Goal: Feedback & Contribution: Contribute content

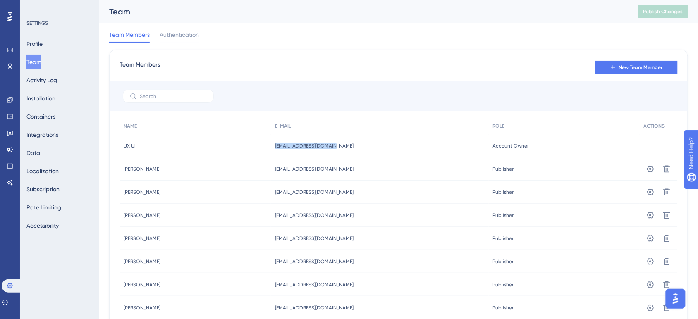
drag, startPoint x: 355, startPoint y: 145, endPoint x: 275, endPoint y: 145, distance: 79.8
click at [0, 0] on div "UX UI UX UI uxui@newclassrooms.org uxui@newclassrooms.org Account Owner Account…" at bounding box center [0, 0] width 0 height 0
copy div "UX UI uxui@newclassrooms.org"
click at [12, 168] on icon at bounding box center [9, 166] width 5 height 5
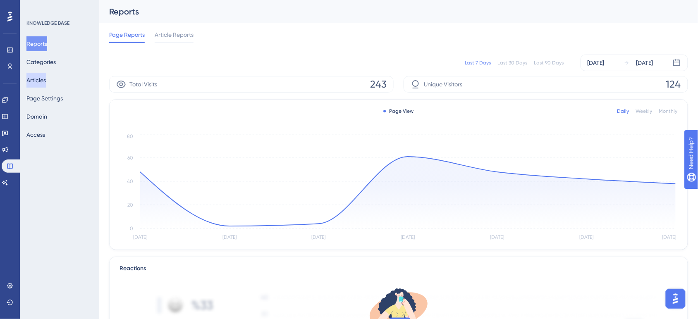
click at [46, 81] on button "Articles" at bounding box center [35, 80] width 19 height 15
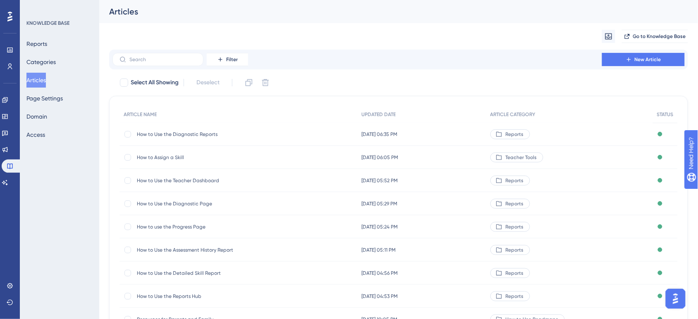
click at [160, 131] on span "How to Use the Diagnostic Reports" at bounding box center [203, 134] width 132 height 7
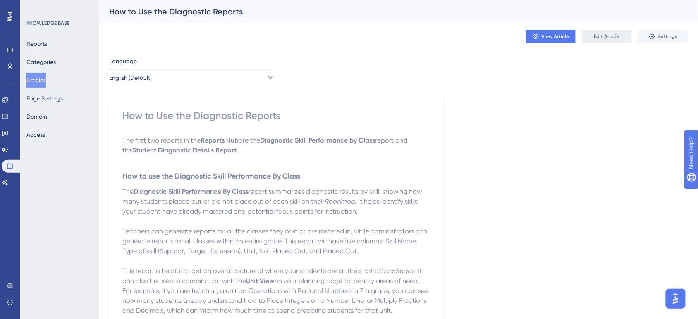
click at [594, 38] on button "Edit Article" at bounding box center [608, 36] width 50 height 13
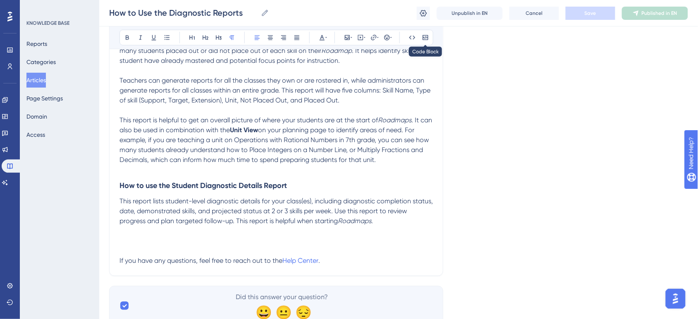
scroll to position [174, 0]
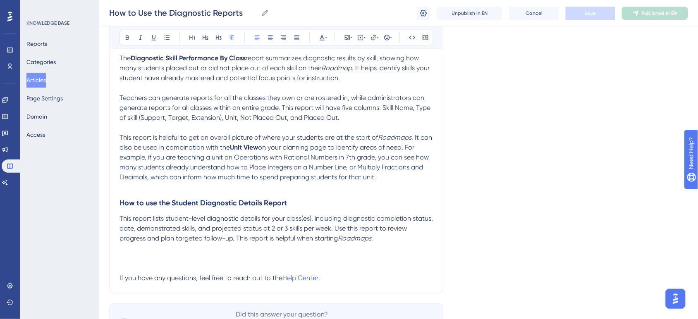
click at [418, 15] on button at bounding box center [423, 13] width 13 height 13
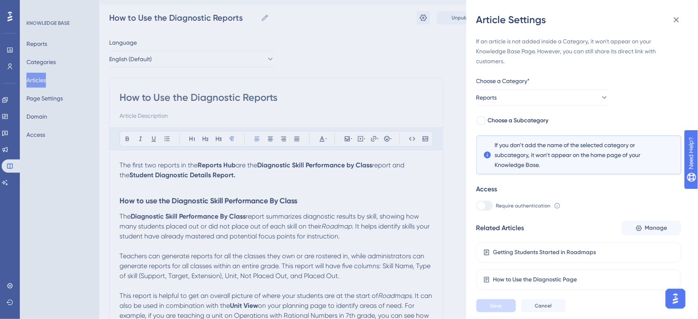
scroll to position [0, 0]
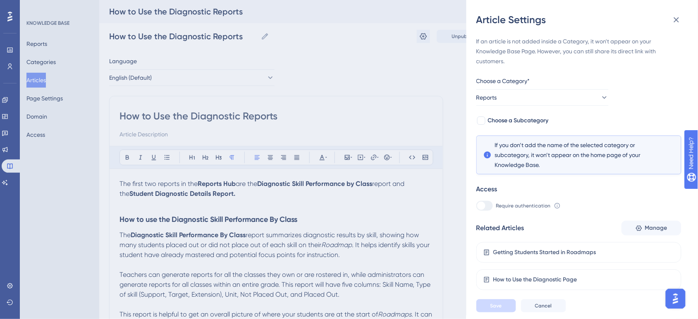
click at [79, 5] on div "Article Settings If an article is not added inside a Category, it won't appear …" at bounding box center [349, 159] width 698 height 319
click at [680, 16] on icon at bounding box center [677, 20] width 10 height 10
click at [677, 21] on icon at bounding box center [676, 19] width 5 height 5
click at [677, 21] on icon at bounding box center [677, 20] width 10 height 10
click at [44, 172] on div "Article Settings If an article is not added inside a Category, it won't appear …" at bounding box center [349, 159] width 698 height 319
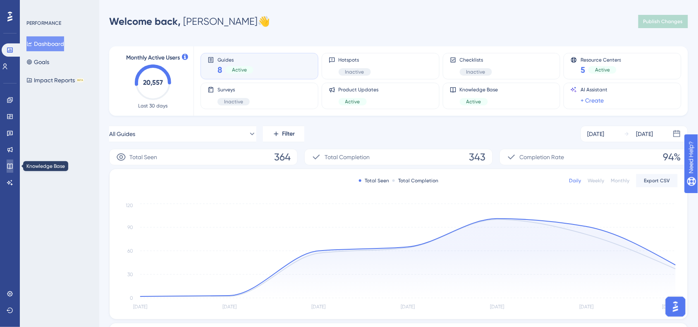
click at [12, 163] on icon at bounding box center [10, 166] width 7 height 7
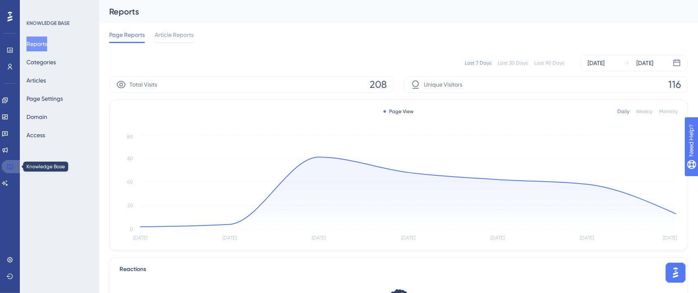
click at [10, 165] on icon at bounding box center [9, 166] width 5 height 5
click at [47, 63] on button "Categories" at bounding box center [40, 62] width 29 height 15
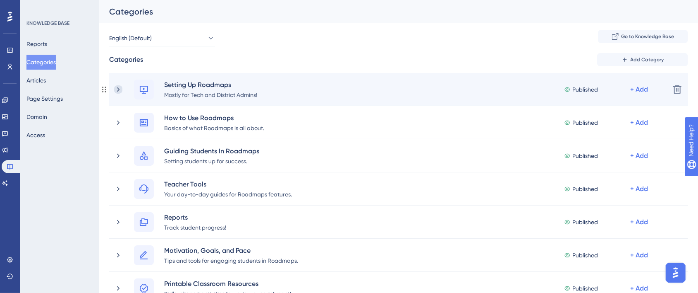
click at [114, 91] on icon at bounding box center [118, 89] width 8 height 8
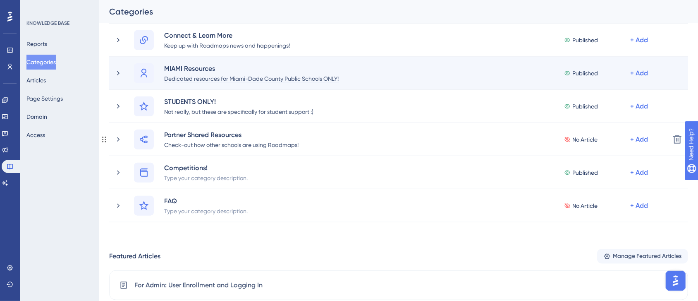
scroll to position [362, 0]
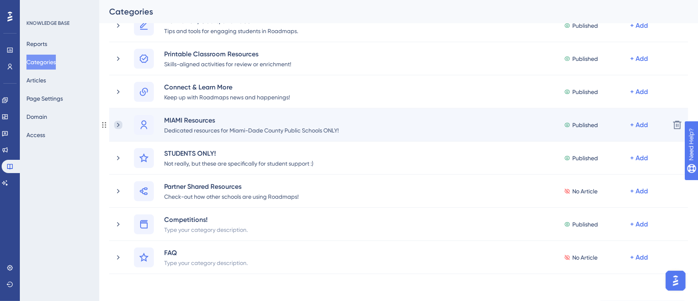
click at [119, 122] on icon at bounding box center [118, 125] width 8 height 8
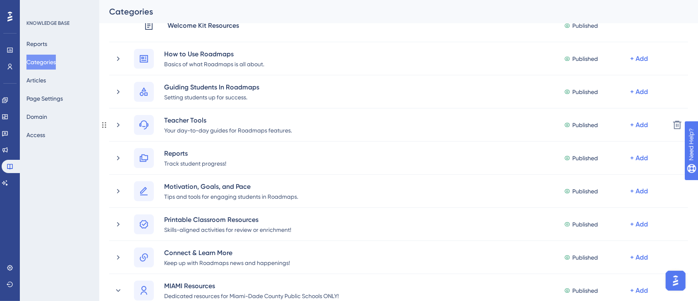
scroll to position [206, 0]
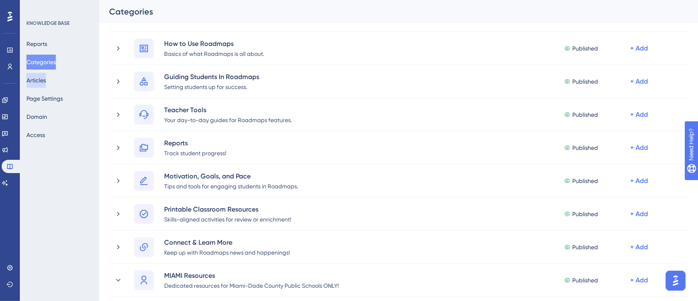
click at [46, 82] on button "Articles" at bounding box center [35, 80] width 19 height 15
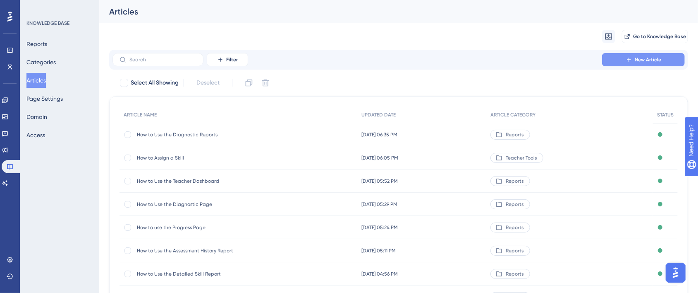
click at [639, 61] on span "New Article" at bounding box center [648, 59] width 26 height 7
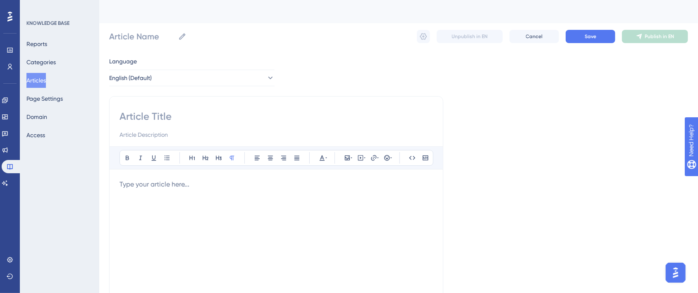
scroll to position [51, 0]
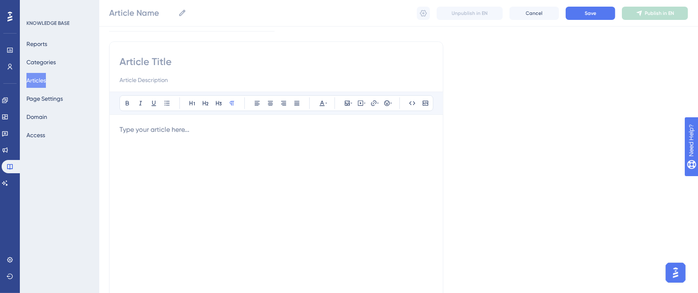
click at [168, 137] on div at bounding box center [277, 216] width 314 height 182
click at [375, 105] on icon at bounding box center [374, 103] width 7 height 7
click at [372, 156] on input "https://" at bounding box center [374, 157] width 77 height 9
click at [391, 230] on div at bounding box center [277, 216] width 314 height 182
click at [358, 107] on button at bounding box center [361, 103] width 12 height 12
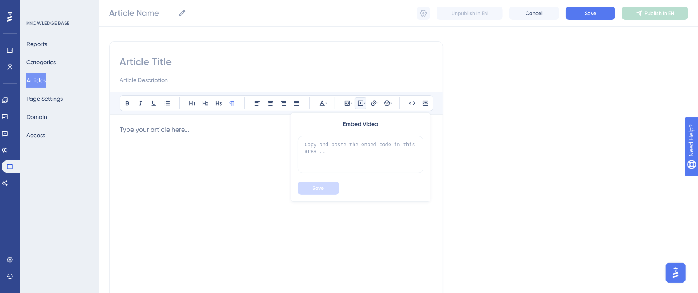
click at [340, 218] on div at bounding box center [277, 216] width 314 height 182
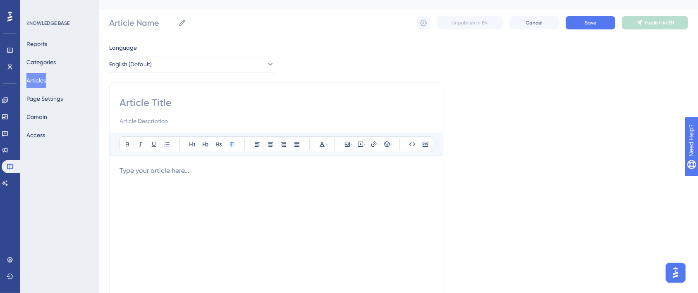
scroll to position [0, 0]
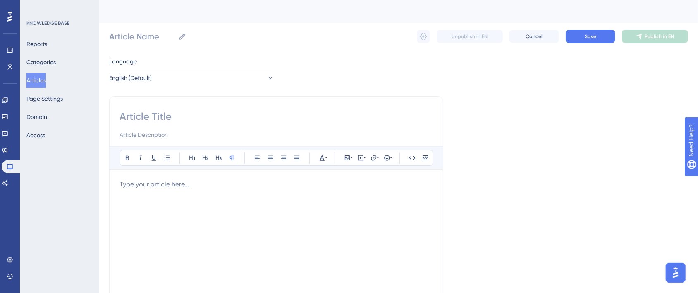
click at [120, 113] on input at bounding box center [277, 116] width 314 height 13
type input "TEST"
click at [137, 190] on div at bounding box center [277, 270] width 314 height 182
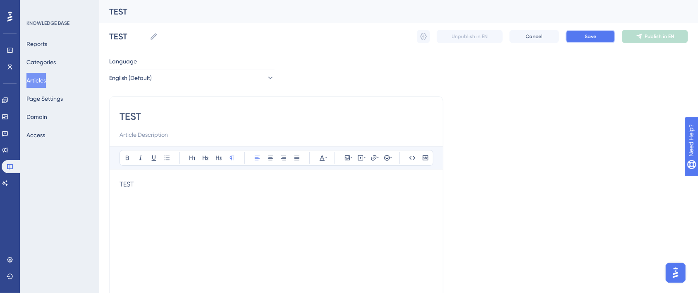
click at [605, 34] on button "Save" at bounding box center [591, 36] width 50 height 13
click at [422, 41] on button at bounding box center [423, 36] width 13 height 13
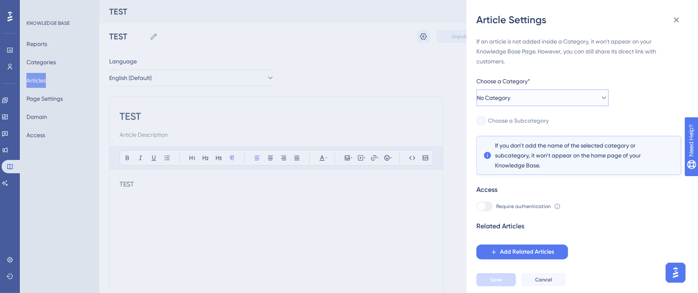
click at [535, 94] on button "No Category" at bounding box center [543, 97] width 132 height 17
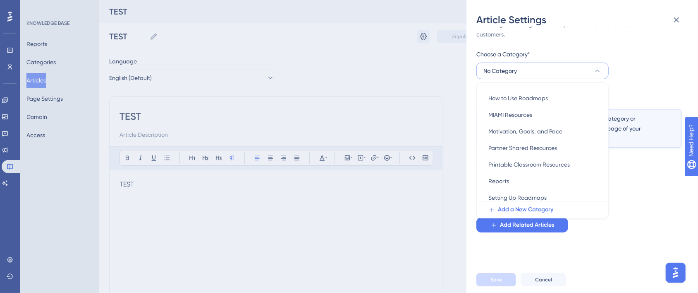
scroll to position [103, 0]
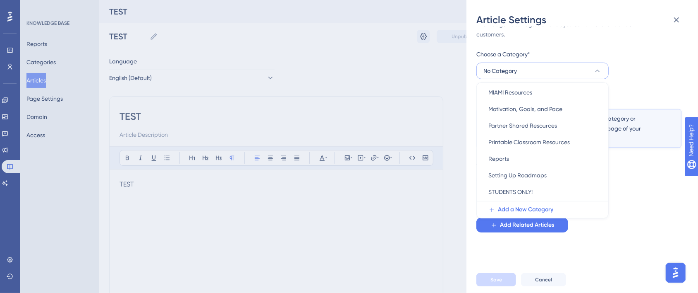
click at [623, 209] on div "Related Articles Add Related Articles" at bounding box center [579, 213] width 205 height 38
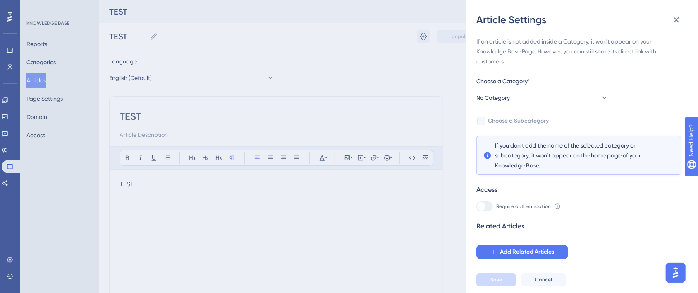
scroll to position [0, 0]
click at [503, 93] on span "No Category" at bounding box center [494, 98] width 34 height 10
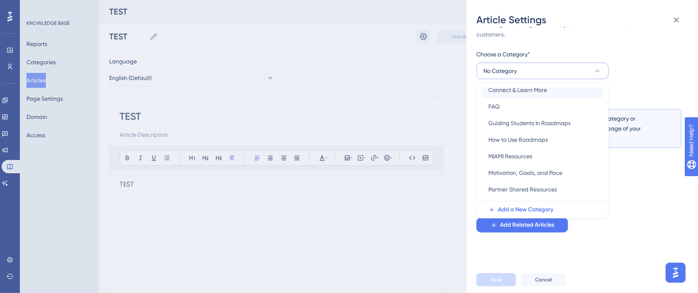
scroll to position [51, 0]
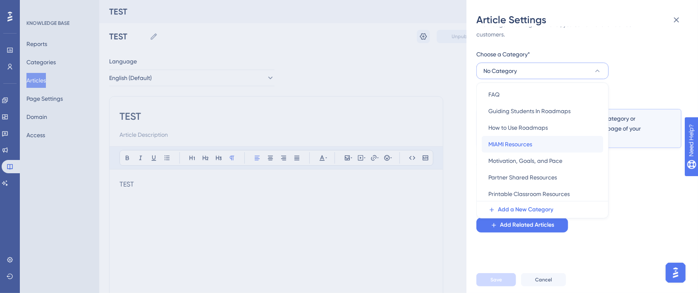
click at [525, 144] on span "MIAMI Resources" at bounding box center [511, 144] width 44 height 10
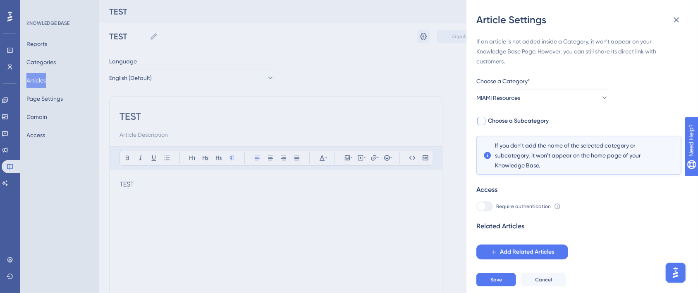
click at [483, 120] on div at bounding box center [481, 121] width 8 height 8
checkbox input "true"
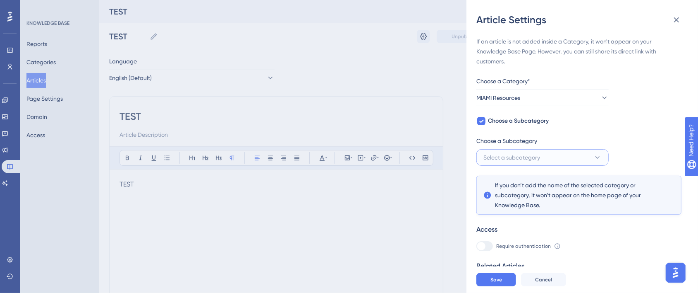
click at [520, 152] on span "Select a subcategory" at bounding box center [512, 157] width 57 height 10
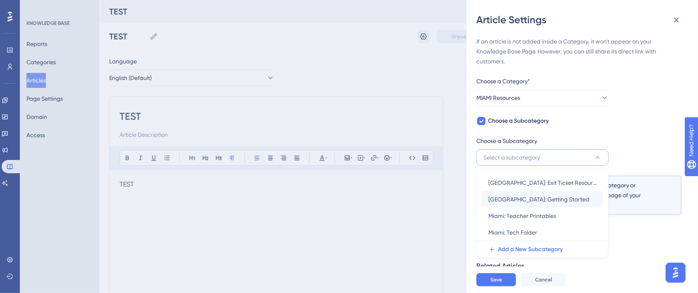
scroll to position [24, 0]
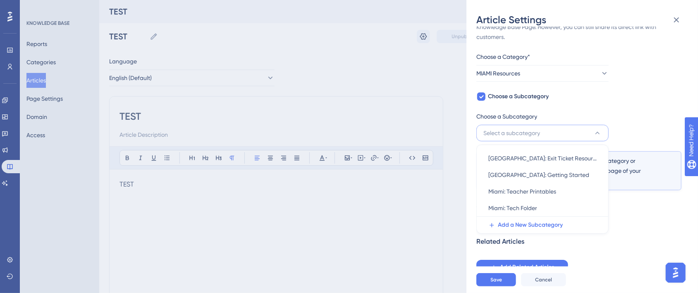
click at [627, 102] on div "If an article is not added inside a Category, it won't appear on your Knowledge…" at bounding box center [579, 143] width 205 height 262
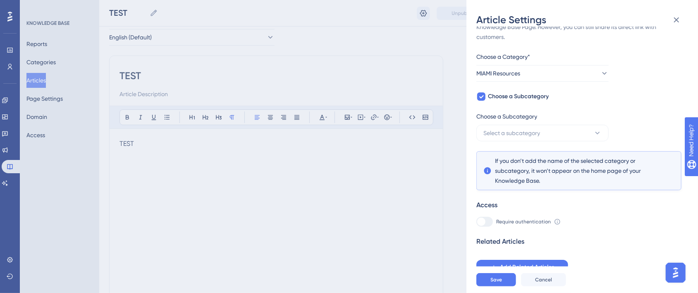
scroll to position [51, 0]
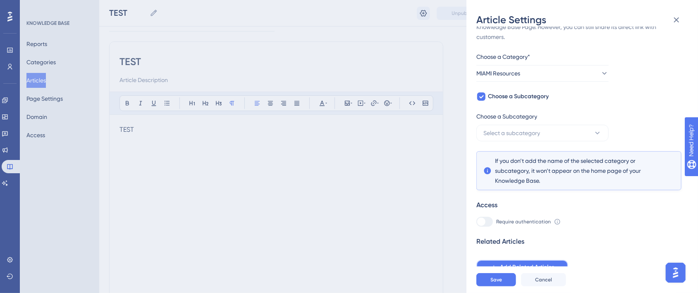
click at [510, 266] on span "Add Related Articles" at bounding box center [527, 267] width 54 height 10
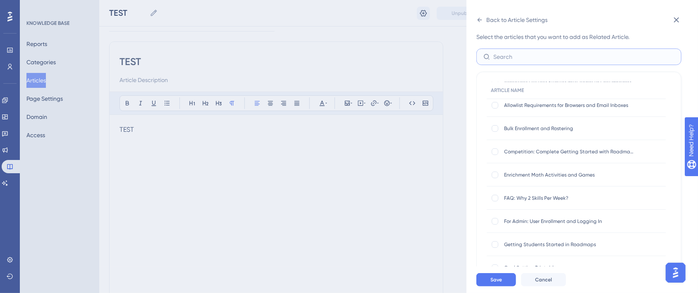
click at [507, 54] on input "text" at bounding box center [584, 56] width 181 height 9
click at [676, 19] on icon at bounding box center [676, 19] width 5 height 5
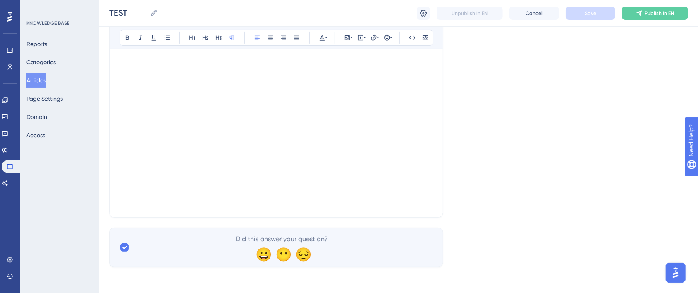
scroll to position [0, 0]
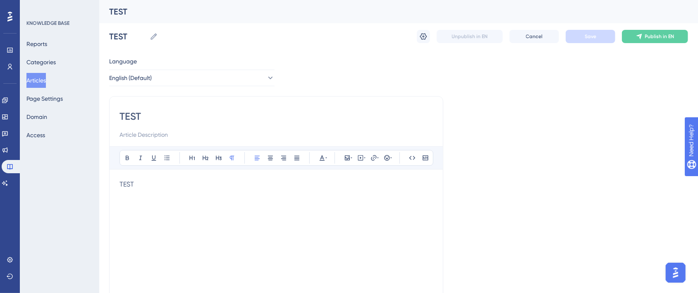
click at [148, 116] on input "TEST" at bounding box center [277, 116] width 314 height 13
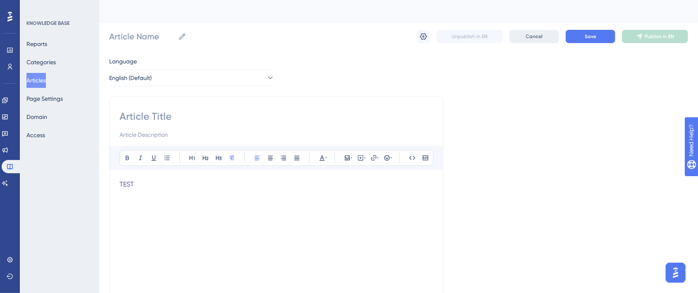
click at [547, 41] on button "Cancel" at bounding box center [535, 36] width 50 height 13
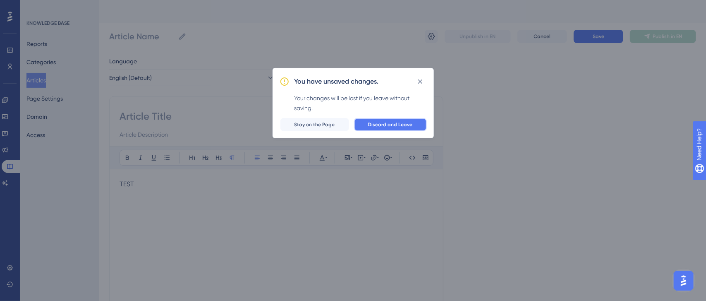
click at [398, 125] on span "Discard and Leave" at bounding box center [390, 124] width 45 height 7
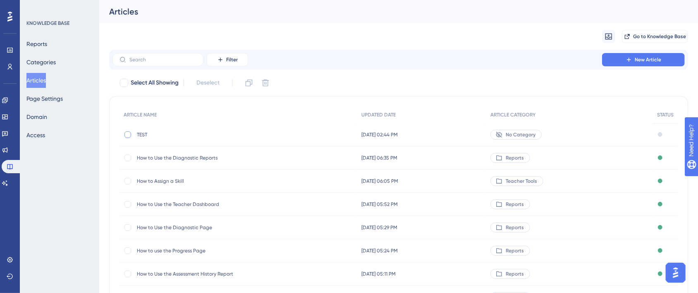
click at [125, 136] on div at bounding box center [128, 134] width 7 height 7
click at [262, 84] on icon at bounding box center [265, 83] width 8 height 8
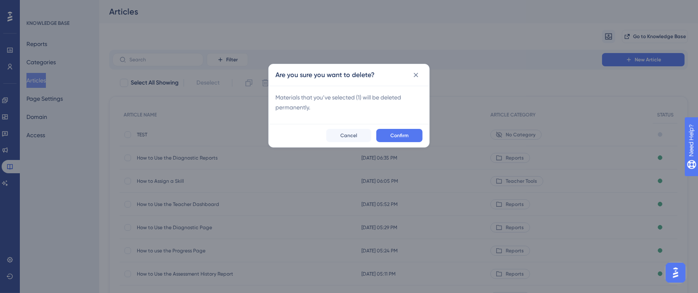
checkbox input "false"
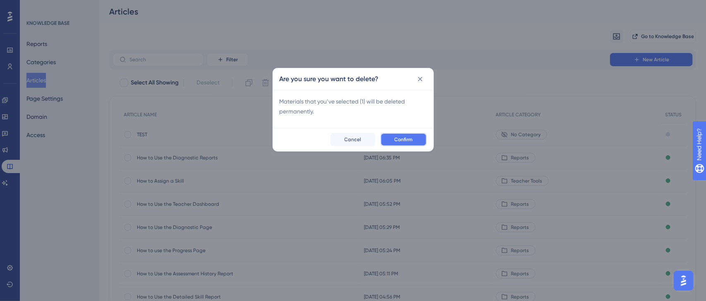
click at [394, 136] on button "Confirm" at bounding box center [404, 139] width 46 height 13
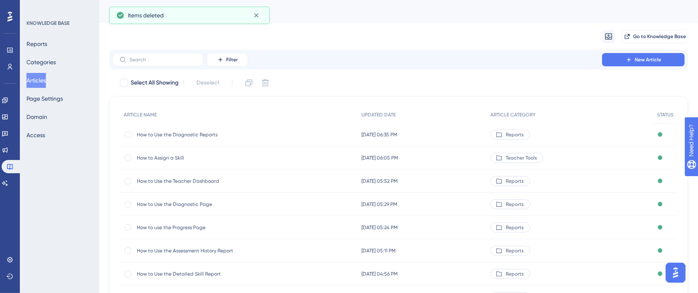
click at [178, 137] on div "How to Use the Diagnostic Reports How to Use the Diagnostic Reports" at bounding box center [203, 134] width 132 height 23
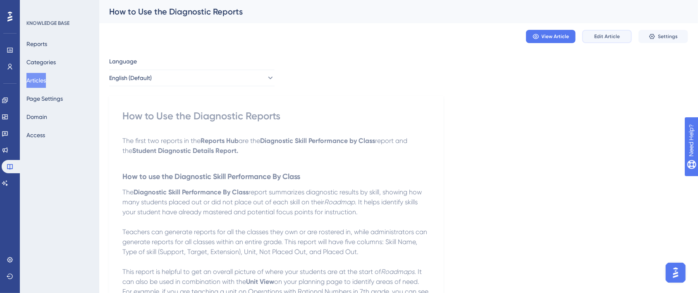
click at [614, 42] on button "Edit Article" at bounding box center [608, 36] width 50 height 13
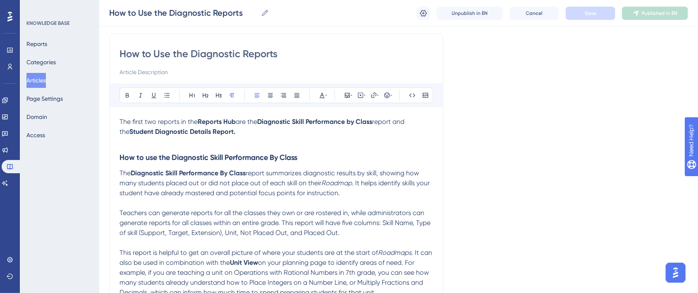
scroll to position [55, 0]
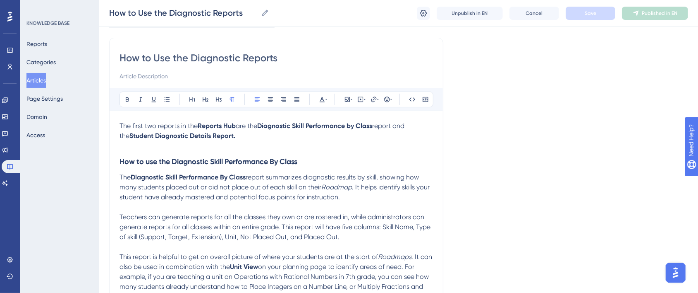
click at [220, 182] on span "report summarizes diagnostic results by skill, showing how many students placed…" at bounding box center [270, 182] width 301 height 18
click at [295, 176] on span "report summarizes diagnostic results by skill, showing how many students placed…" at bounding box center [270, 182] width 301 height 18
click at [314, 158] on h3 "How to use the Diagnostic Skill Performance By Class" at bounding box center [277, 162] width 314 height 22
click at [309, 206] on p at bounding box center [277, 207] width 314 height 10
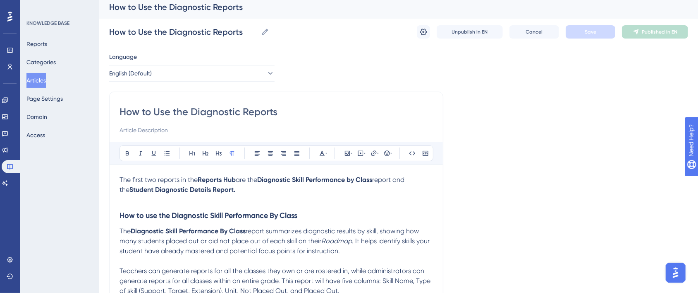
scroll to position [0, 0]
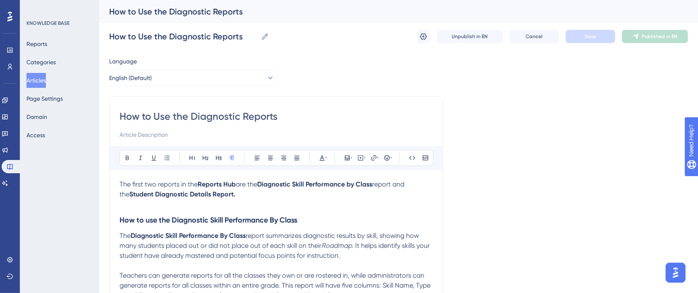
click at [595, 45] on div "How to Use the Diagnostic Reports How to Use the Diagnostic Reports Unpublish i…" at bounding box center [398, 36] width 579 height 26
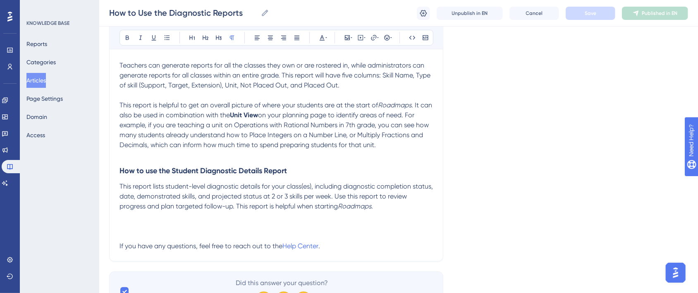
scroll to position [251, 0]
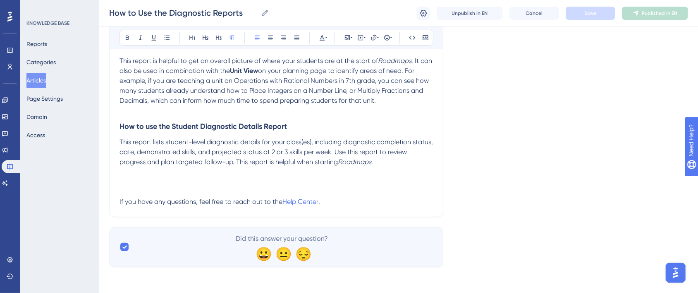
click at [338, 200] on p "If you have any questions, feel free to reach out to the Help Center ." at bounding box center [277, 202] width 314 height 10
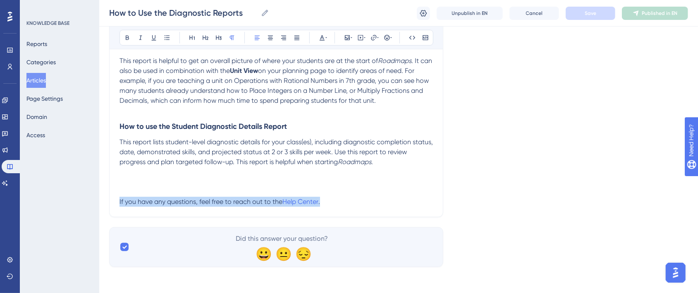
drag, startPoint x: 350, startPoint y: 204, endPoint x: 98, endPoint y: 200, distance: 252.4
click at [99, 200] on div "Performance Users Engagement Widgets Feedback Product Updates Knowledge Base AI…" at bounding box center [398, 14] width 599 height 530
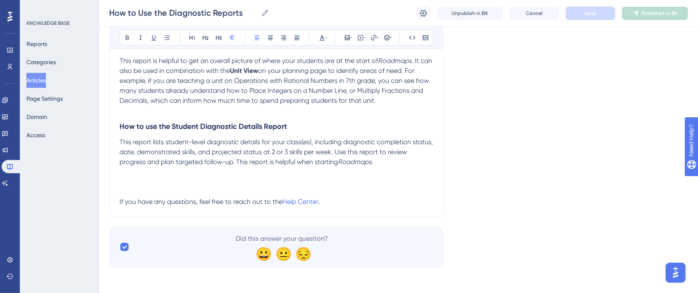
click at [392, 207] on div "How to Use the Diagnostic Reports Bold Italic Underline Bullet Point Heading 1 …" at bounding box center [276, 29] width 334 height 375
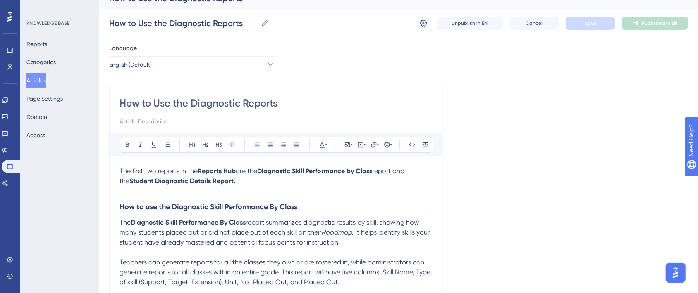
scroll to position [0, 0]
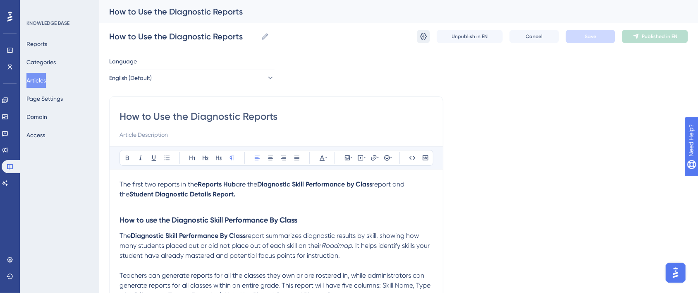
click at [427, 42] on button at bounding box center [423, 36] width 13 height 13
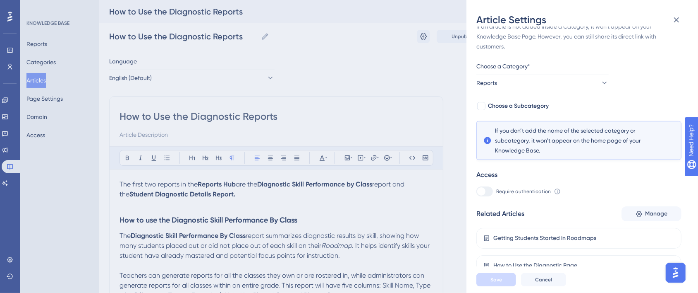
scroll to position [16, 0]
click at [676, 17] on icon at bounding box center [677, 20] width 10 height 10
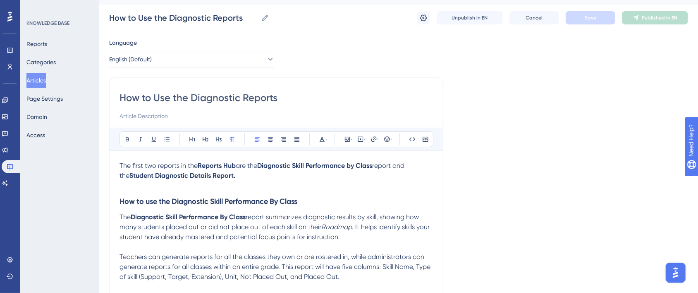
scroll to position [0, 0]
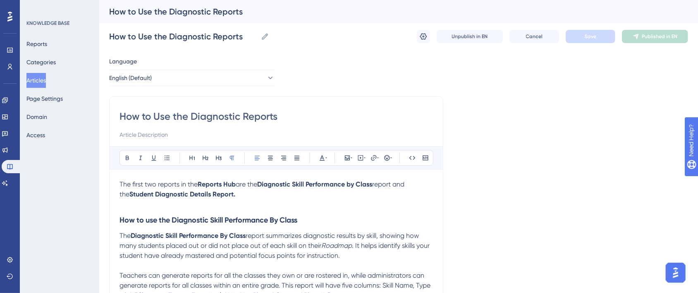
click at [46, 77] on button "Articles" at bounding box center [35, 80] width 19 height 15
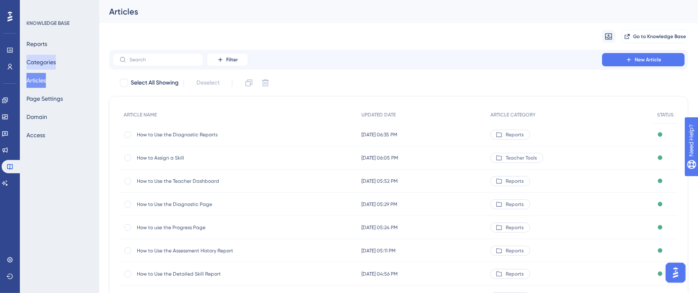
click at [48, 65] on button "Categories" at bounding box center [40, 62] width 29 height 15
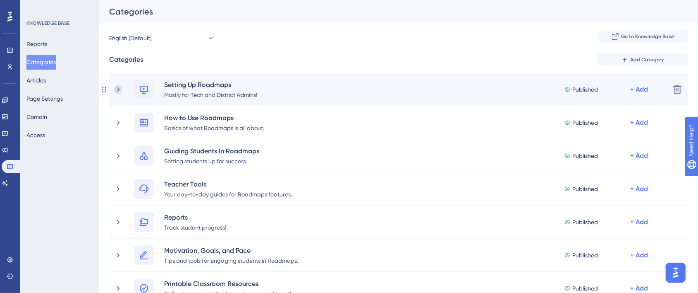
click at [119, 92] on icon at bounding box center [118, 89] width 8 height 8
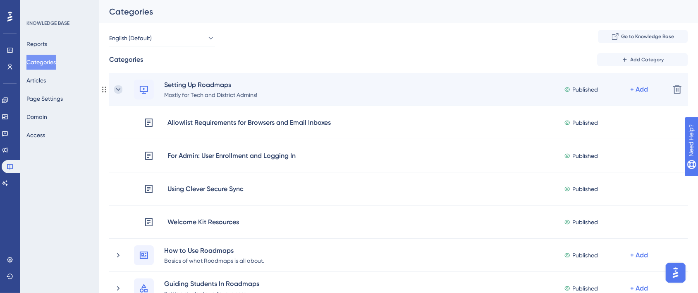
click at [120, 90] on icon at bounding box center [118, 89] width 8 height 8
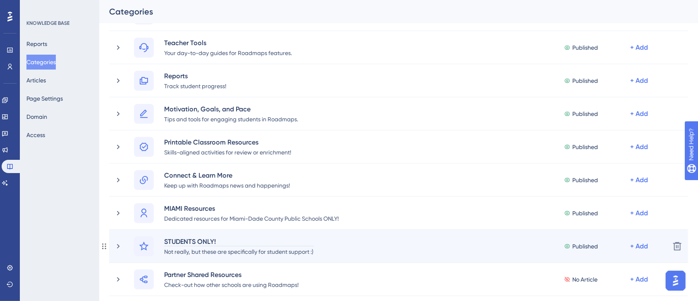
scroll to position [155, 0]
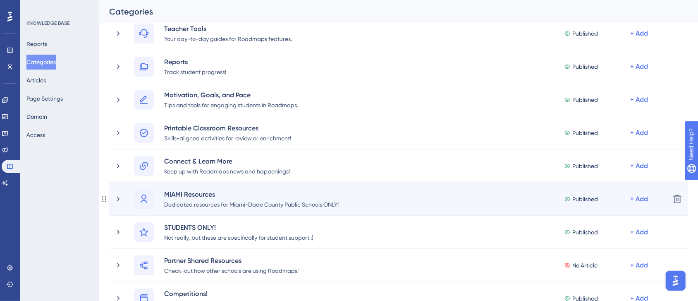
click at [114, 201] on div "MIAMI Resources Dedicated resources for Miami-Dade County Public Schools ONLY! …" at bounding box center [398, 198] width 579 height 33
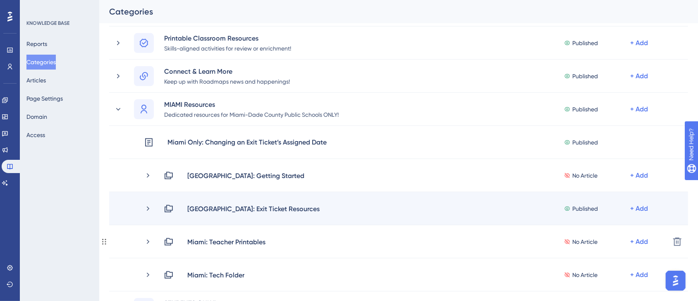
scroll to position [259, 0]
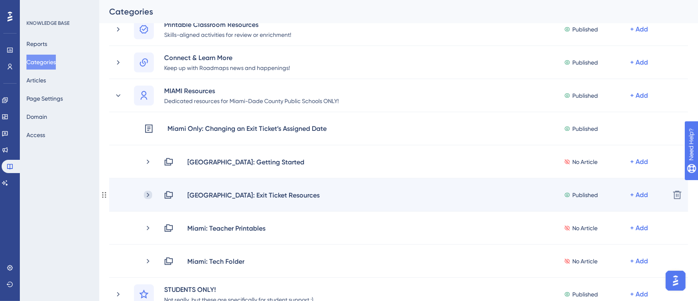
click at [149, 195] on icon at bounding box center [148, 195] width 8 height 8
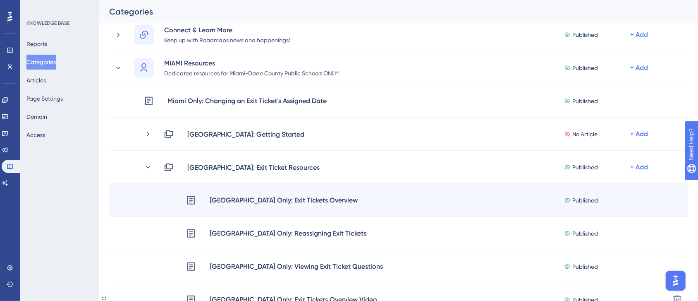
scroll to position [362, 0]
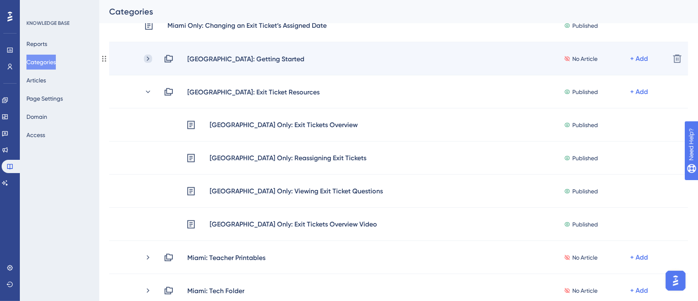
click at [147, 57] on icon at bounding box center [148, 58] width 2 height 5
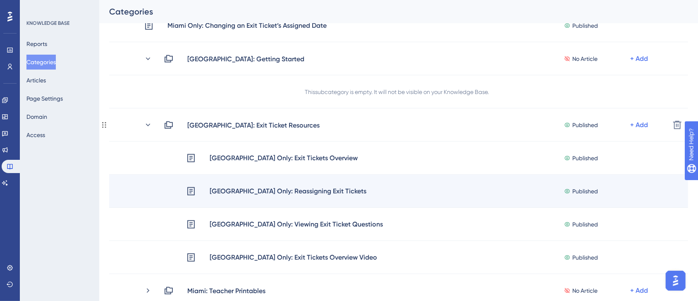
scroll to position [413, 0]
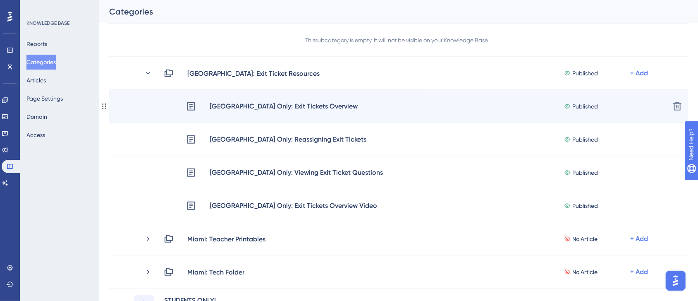
click at [412, 110] on div "Miami Only: Exit Tickets Overview Published + Add" at bounding box center [424, 106] width 477 height 11
click at [276, 108] on div "[GEOGRAPHIC_DATA] Only: Exit Tickets Overview" at bounding box center [283, 106] width 149 height 11
click at [272, 112] on div "Miami Only: Exit Tickets Overview Published + Add Delete" at bounding box center [398, 106] width 579 height 33
click at [298, 106] on div "[GEOGRAPHIC_DATA] Only: Exit Tickets Overview" at bounding box center [283, 106] width 149 height 11
click at [290, 113] on div "Miami Only: Exit Tickets Overview Published + Add Delete" at bounding box center [398, 106] width 579 height 33
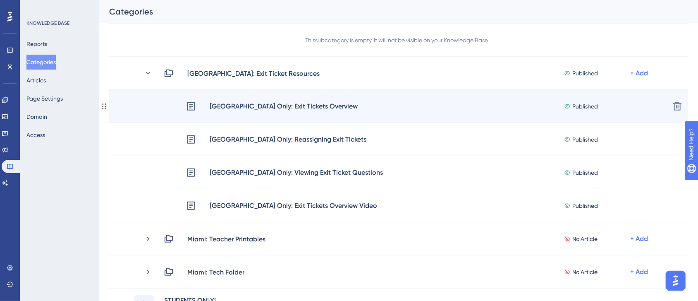
click at [235, 111] on div "Miami Only: Exit Tickets Overview Published + Add Delete" at bounding box center [398, 106] width 579 height 33
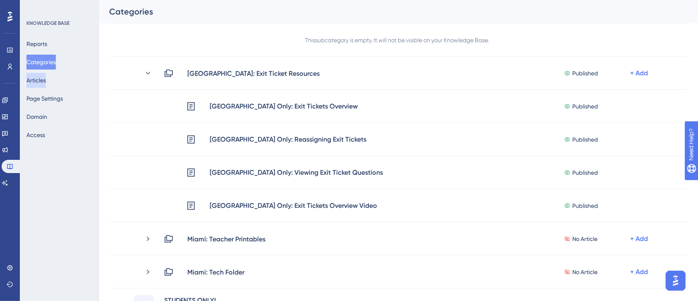
click at [46, 86] on button "Articles" at bounding box center [35, 80] width 19 height 15
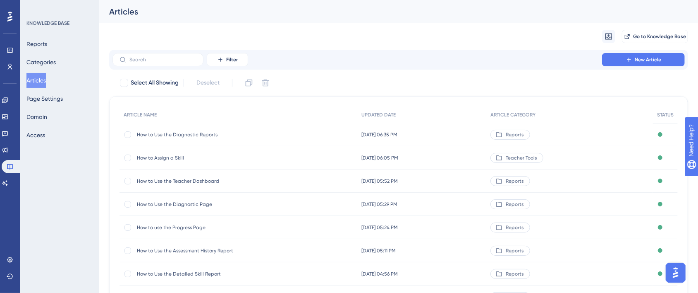
click at [176, 135] on span "How to Use the Diagnostic Reports" at bounding box center [203, 134] width 132 height 7
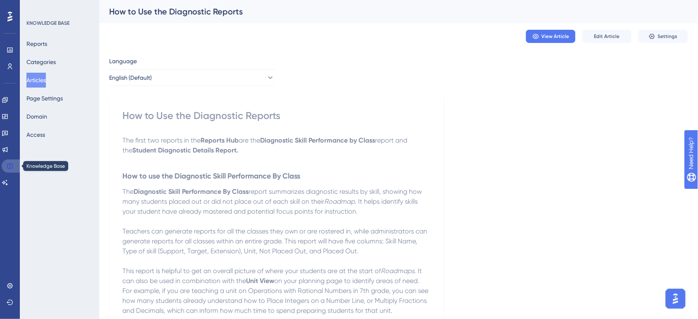
drag, startPoint x: 17, startPoint y: 163, endPoint x: 21, endPoint y: 155, distance: 9.1
click at [17, 163] on link at bounding box center [12, 166] width 20 height 13
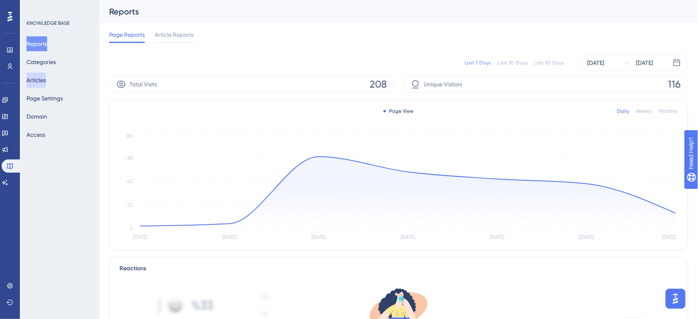
click at [46, 81] on button "Articles" at bounding box center [35, 80] width 19 height 15
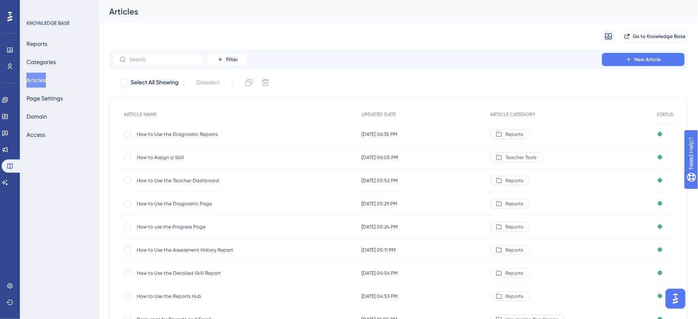
click at [188, 134] on span "How to Use the Diagnostic Reports" at bounding box center [203, 134] width 132 height 7
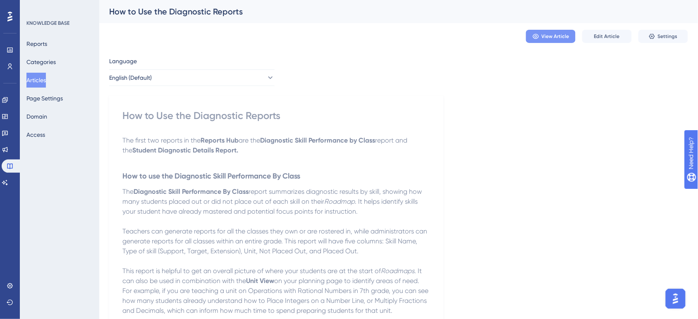
click at [568, 38] on span "View Article" at bounding box center [556, 36] width 28 height 7
click at [626, 38] on button "Edit Article" at bounding box center [608, 36] width 50 height 13
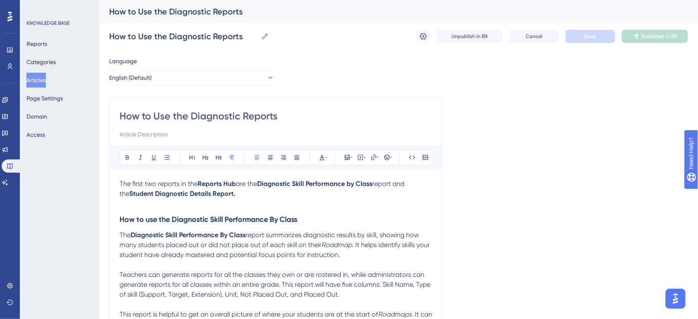
scroll to position [133, 0]
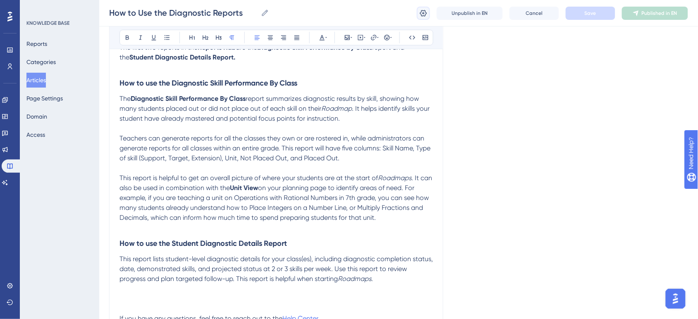
click at [423, 12] on icon at bounding box center [424, 13] width 8 height 8
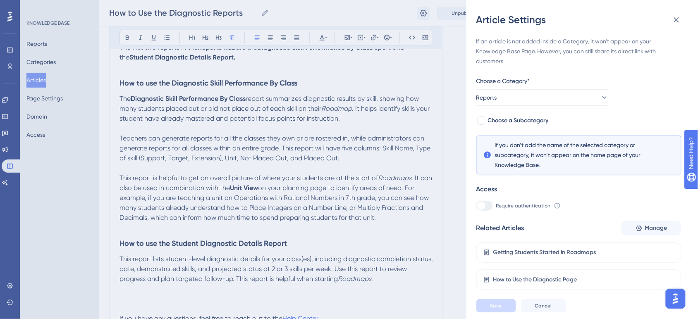
scroll to position [185, 0]
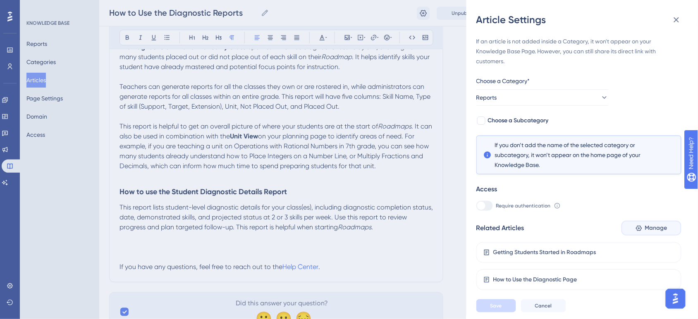
click at [640, 228] on icon at bounding box center [639, 228] width 7 height 7
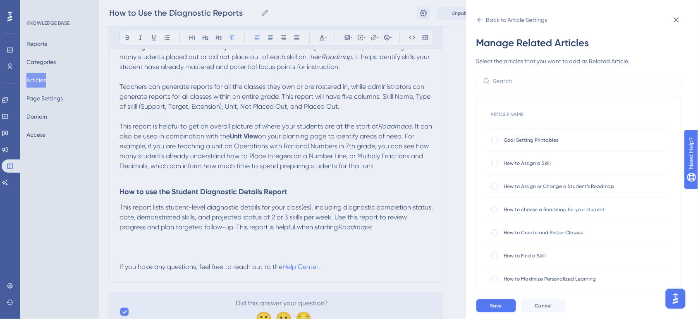
scroll to position [259, 0]
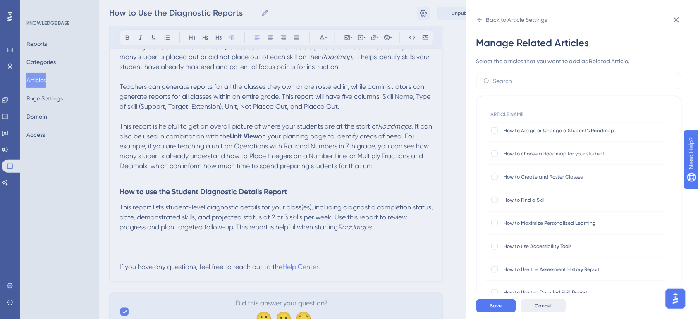
click at [552, 313] on button "Cancel" at bounding box center [543, 306] width 45 height 13
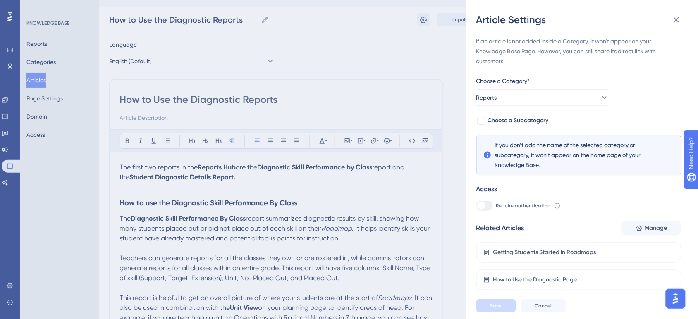
scroll to position [0, 0]
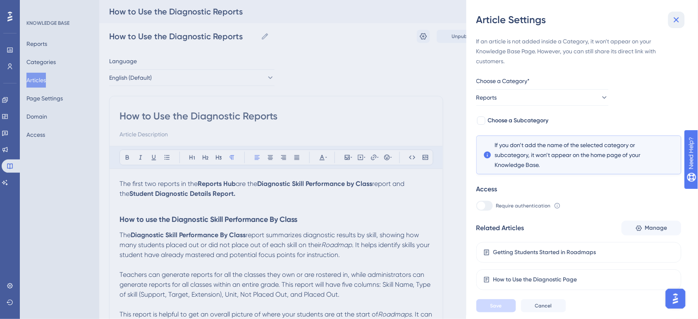
click at [681, 17] on icon at bounding box center [677, 20] width 10 height 10
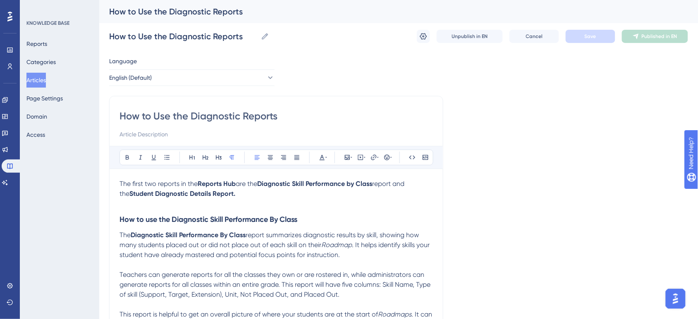
click at [43, 87] on button "Articles" at bounding box center [35, 80] width 19 height 15
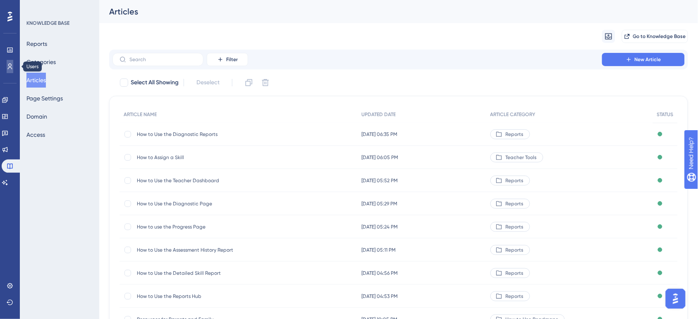
click at [7, 65] on link at bounding box center [10, 66] width 7 height 13
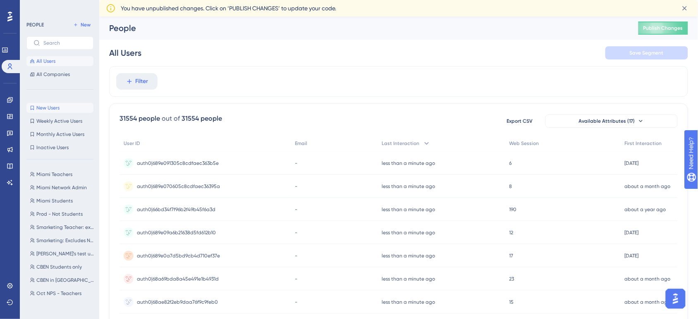
click at [55, 105] on span "New Users" at bounding box center [47, 108] width 23 height 7
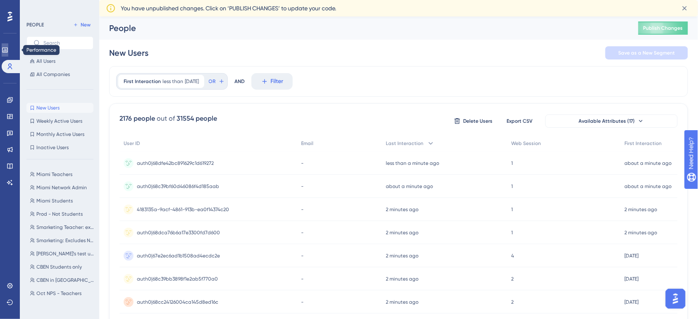
click at [8, 48] on icon at bounding box center [5, 50] width 7 height 7
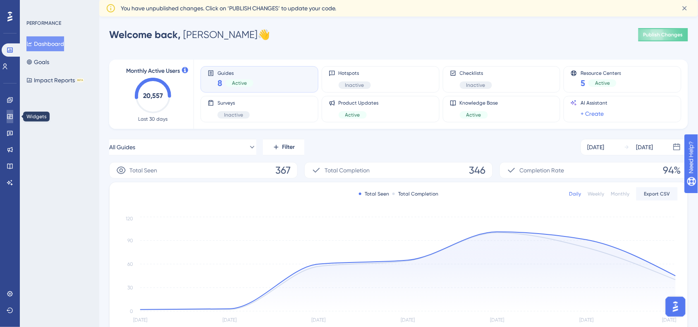
click at [7, 113] on link at bounding box center [10, 116] width 7 height 13
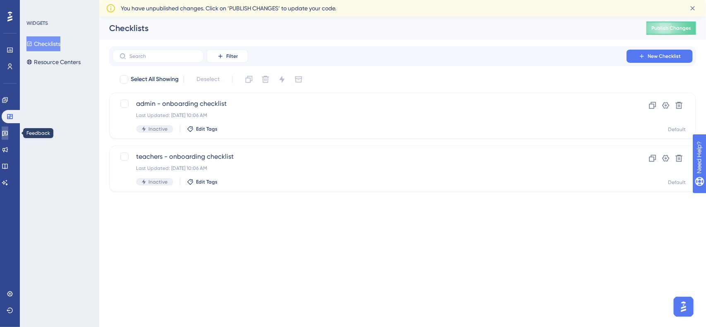
click at [7, 132] on icon at bounding box center [5, 133] width 7 height 7
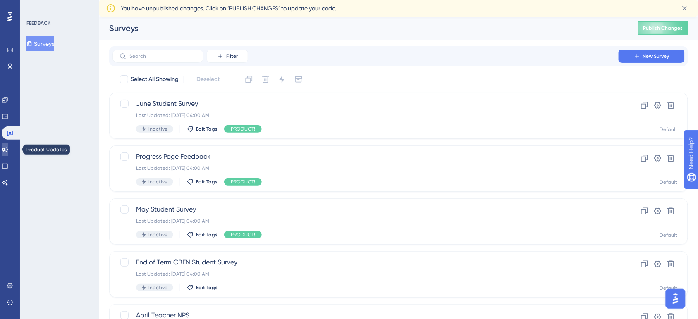
click at [7, 149] on icon at bounding box center [5, 149] width 7 height 7
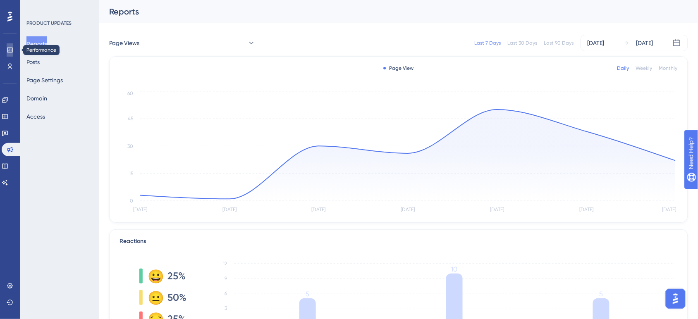
click at [12, 52] on icon at bounding box center [10, 50] width 7 height 7
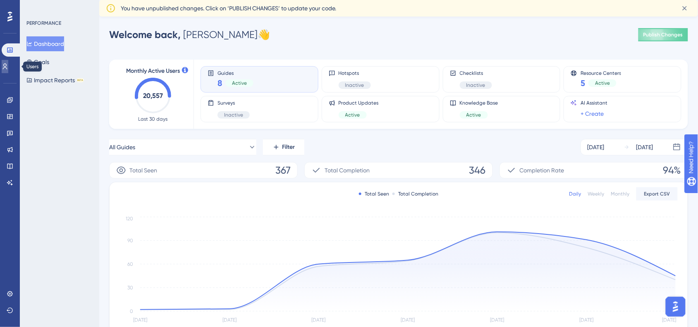
click at [6, 63] on icon at bounding box center [5, 66] width 7 height 7
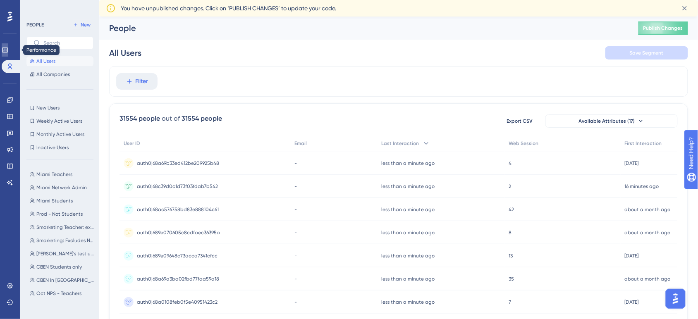
click at [6, 48] on icon at bounding box center [5, 50] width 7 height 7
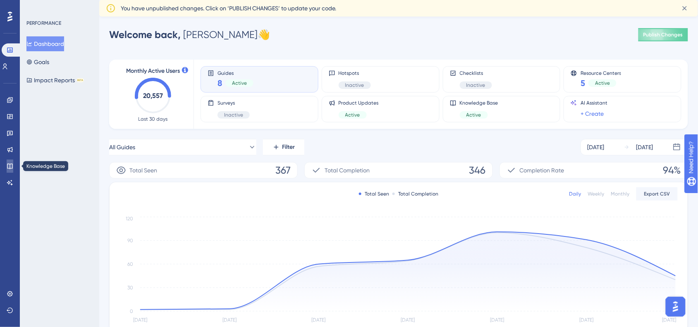
click at [11, 166] on icon at bounding box center [10, 166] width 7 height 7
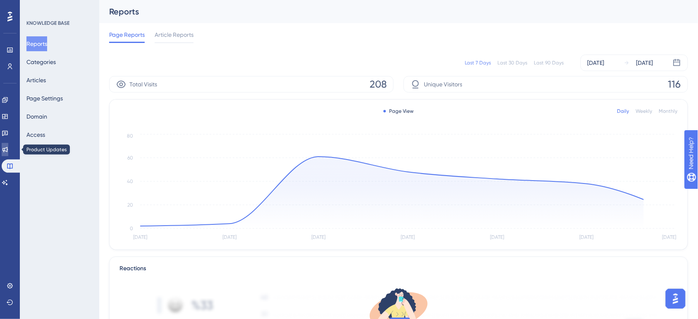
click at [8, 145] on link at bounding box center [5, 149] width 7 height 13
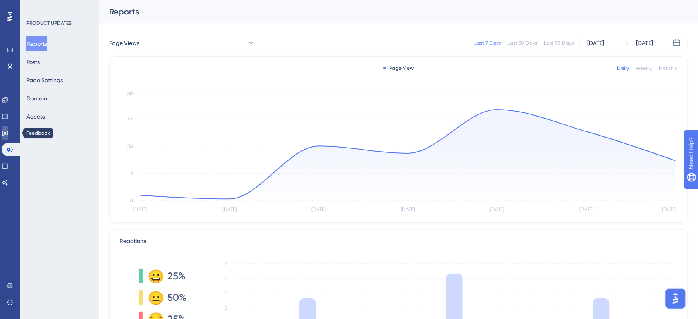
click at [8, 132] on icon at bounding box center [5, 133] width 7 height 7
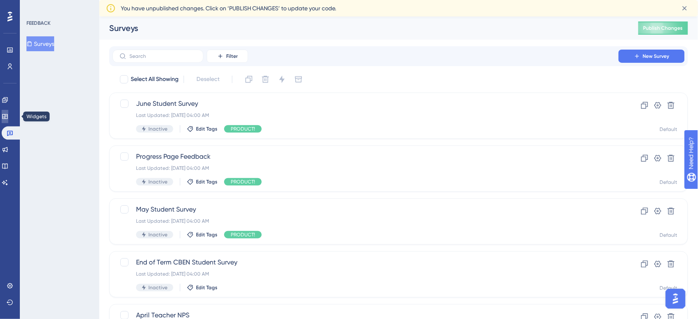
click at [8, 120] on link at bounding box center [5, 116] width 7 height 13
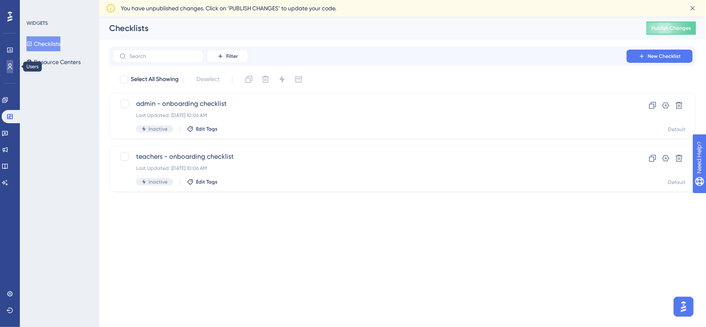
click at [7, 65] on icon at bounding box center [10, 66] width 7 height 7
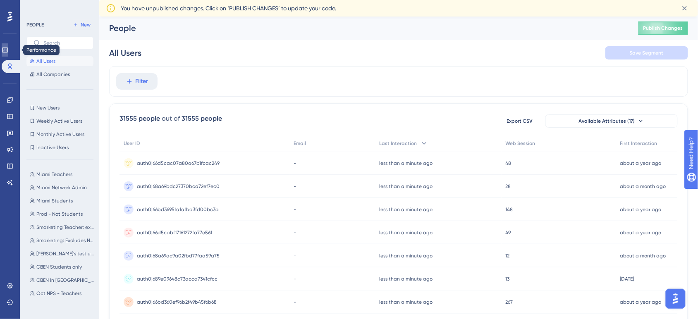
click at [7, 52] on icon at bounding box center [4, 50] width 5 height 5
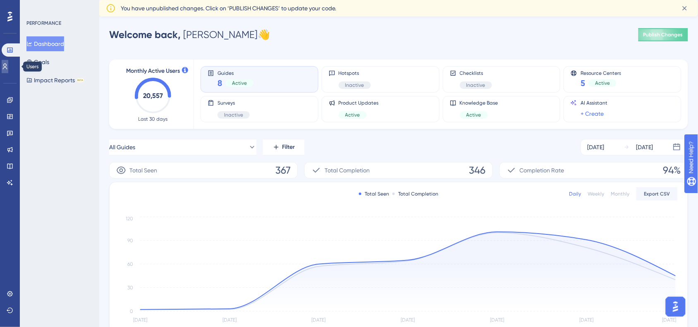
click at [8, 68] on icon at bounding box center [5, 66] width 7 height 7
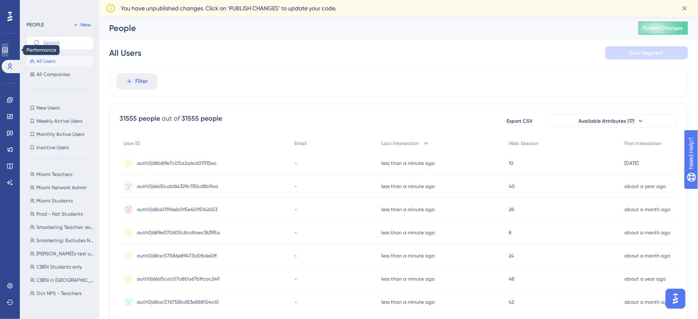
click at [7, 48] on icon at bounding box center [5, 50] width 7 height 7
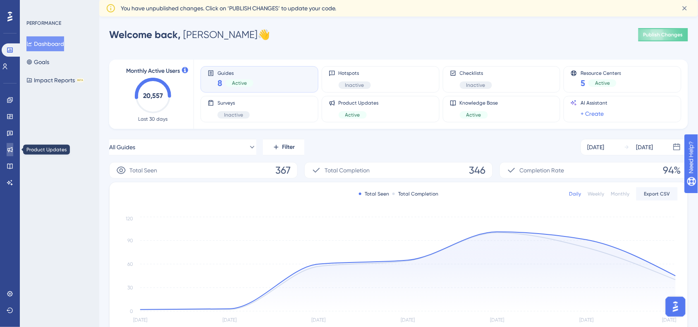
click at [10, 148] on icon at bounding box center [9, 149] width 5 height 5
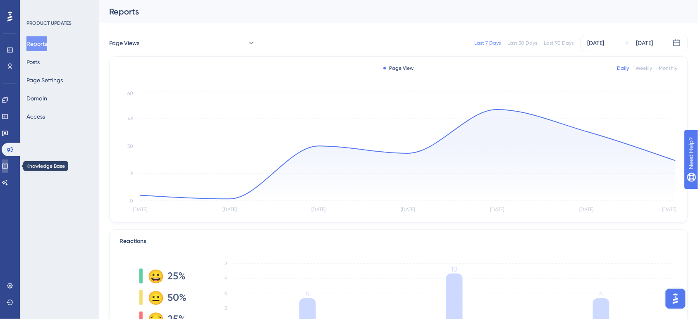
click at [5, 168] on link at bounding box center [5, 166] width 7 height 13
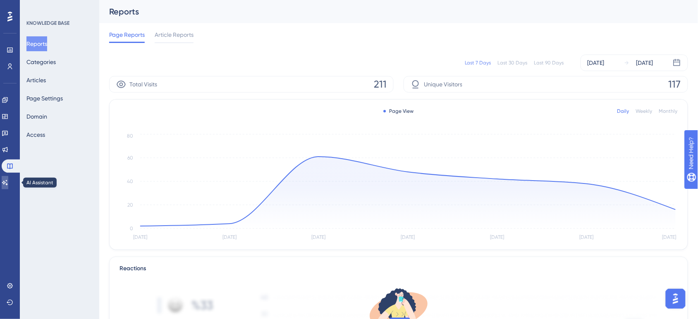
click at [8, 180] on icon at bounding box center [5, 183] width 7 height 7
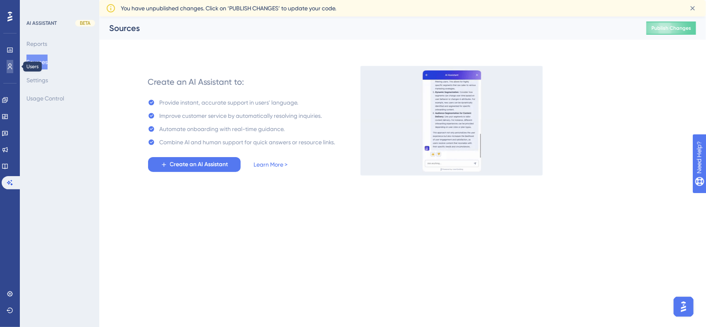
click at [8, 71] on link at bounding box center [10, 66] width 7 height 13
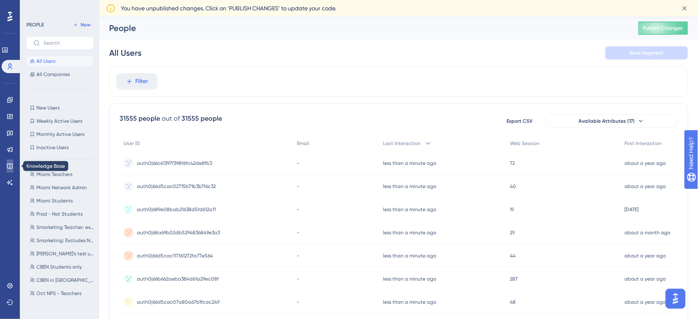
click at [7, 170] on link at bounding box center [10, 166] width 7 height 13
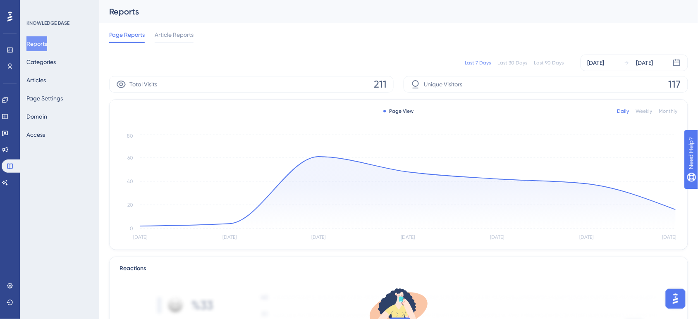
click at [143, 86] on span "Total Visits" at bounding box center [143, 84] width 28 height 10
click at [321, 156] on circle at bounding box center [319, 156] width 7 height 7
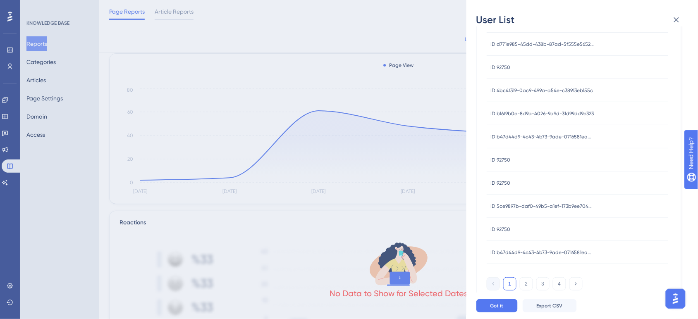
scroll to position [52, 0]
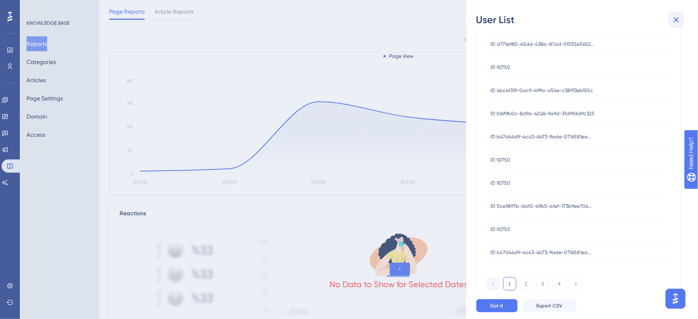
click at [675, 21] on icon at bounding box center [676, 19] width 5 height 5
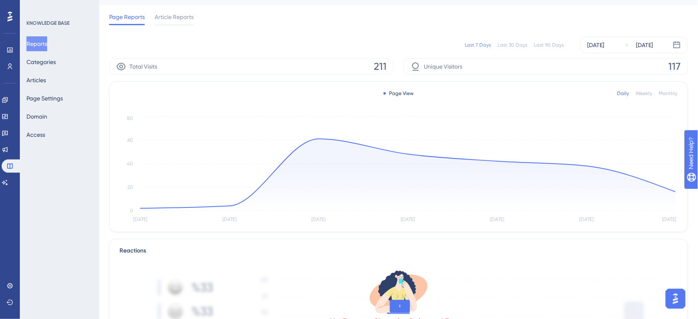
scroll to position [0, 0]
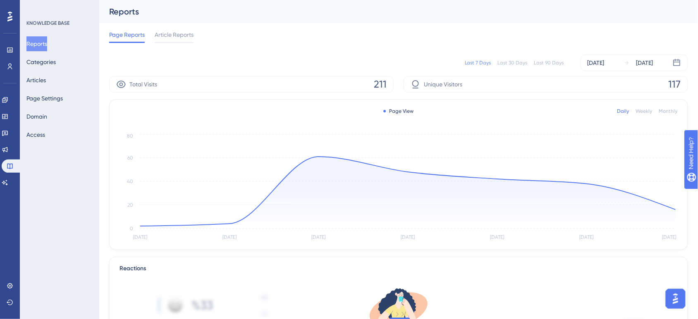
click at [416, 47] on div "Page Reports Article Reports" at bounding box center [398, 36] width 579 height 26
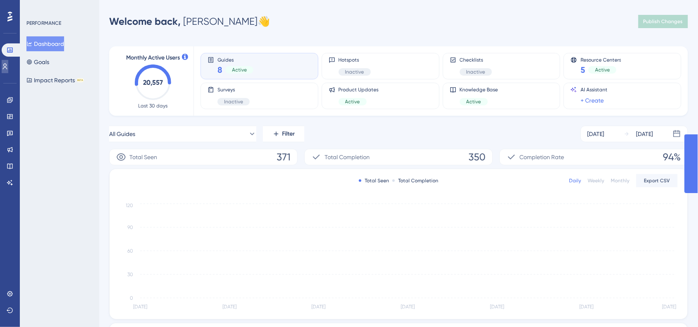
click at [8, 65] on icon at bounding box center [5, 66] width 7 height 7
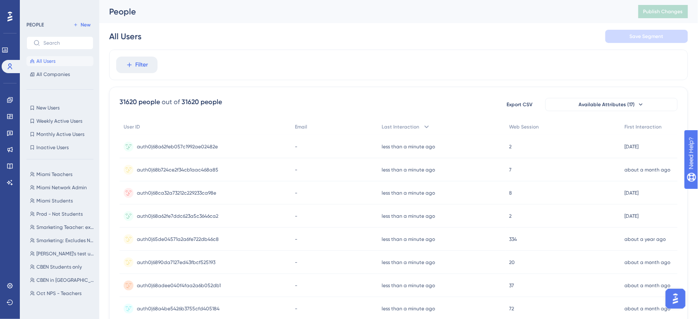
click at [46, 65] on button "All Users" at bounding box center [59, 61] width 67 height 10
click at [7, 47] on icon at bounding box center [5, 50] width 7 height 7
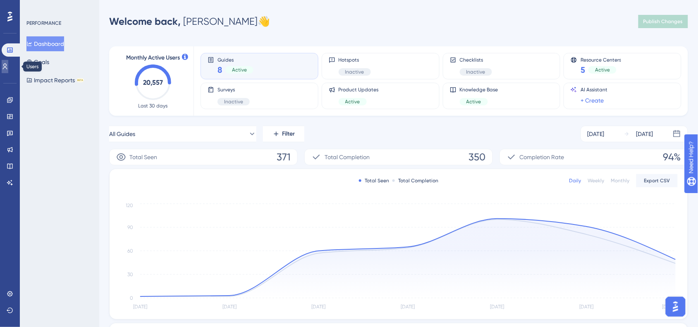
click at [7, 66] on icon at bounding box center [5, 66] width 7 height 7
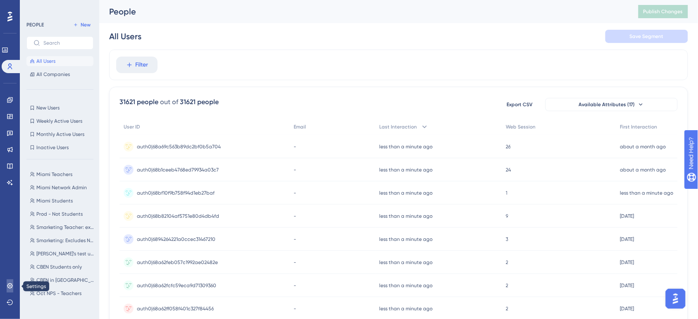
click at [13, 283] on link at bounding box center [10, 286] width 7 height 13
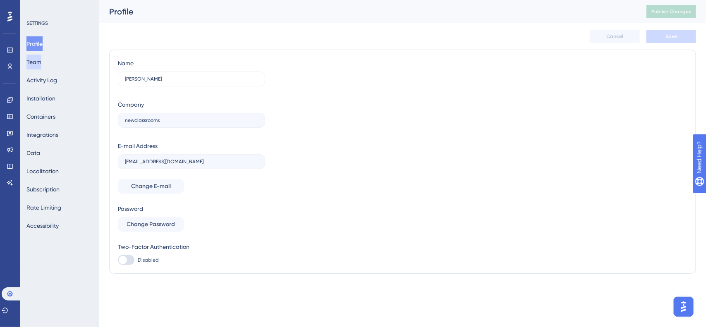
click at [37, 60] on button "Team" at bounding box center [33, 62] width 15 height 15
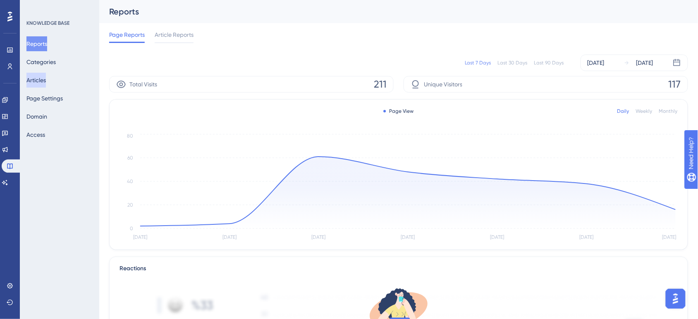
click at [46, 79] on button "Articles" at bounding box center [35, 80] width 19 height 15
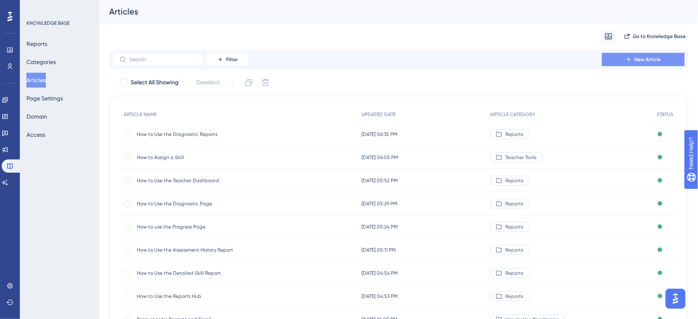
click at [631, 58] on icon at bounding box center [629, 59] width 7 height 7
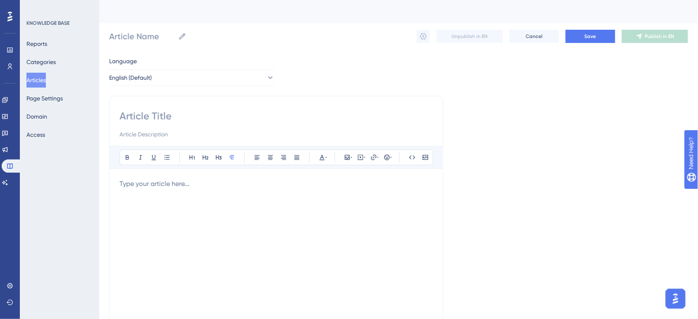
click at [145, 111] on input at bounding box center [277, 116] width 314 height 13
type input "Miami Only"
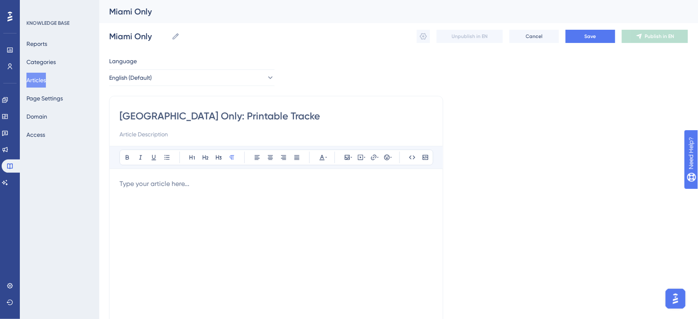
type input "[GEOGRAPHIC_DATA] Only: Printable Tracker"
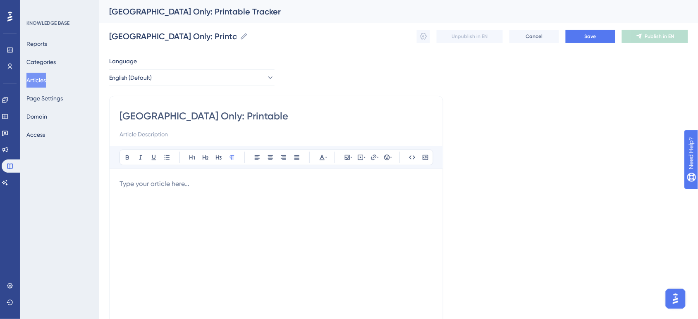
type input "[GEOGRAPHIC_DATA] Only: Printables"
click at [145, 192] on div at bounding box center [277, 270] width 314 height 182
click at [158, 181] on p at bounding box center [277, 184] width 314 height 10
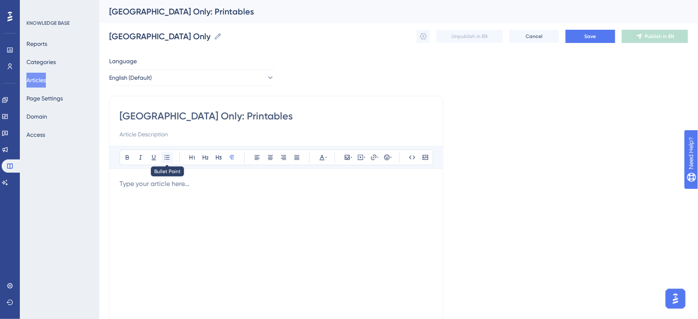
click at [163, 160] on button at bounding box center [167, 158] width 12 height 12
click at [212, 193] on ul "Exit Tickets Leaderboard" at bounding box center [277, 193] width 314 height 23
click at [215, 191] on li "Exit Tickets Leaderboard" at bounding box center [281, 187] width 304 height 10
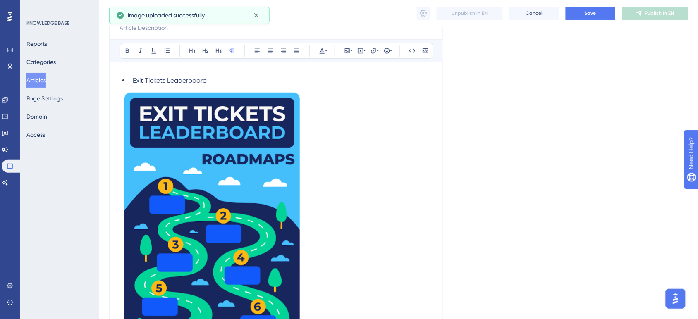
click at [247, 234] on img at bounding box center [213, 225] width 187 height 279
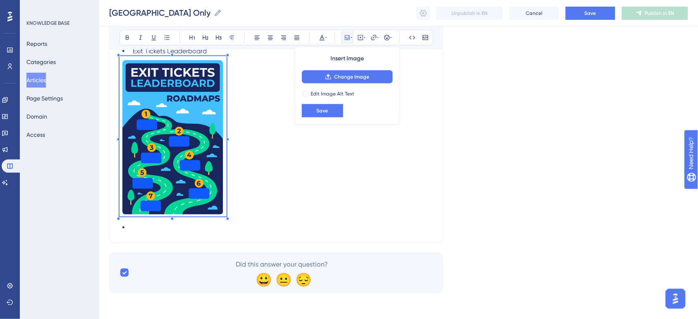
scroll to position [129, 0]
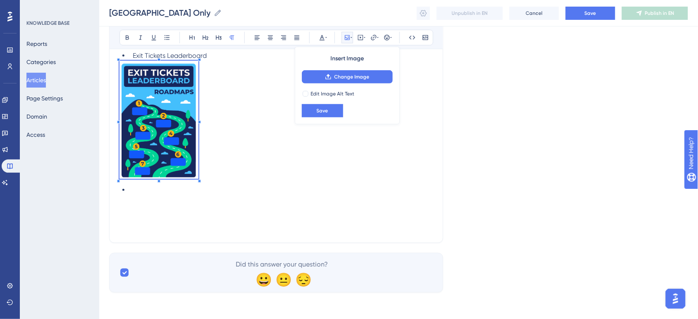
click at [198, 182] on div at bounding box center [159, 182] width 79 height 0
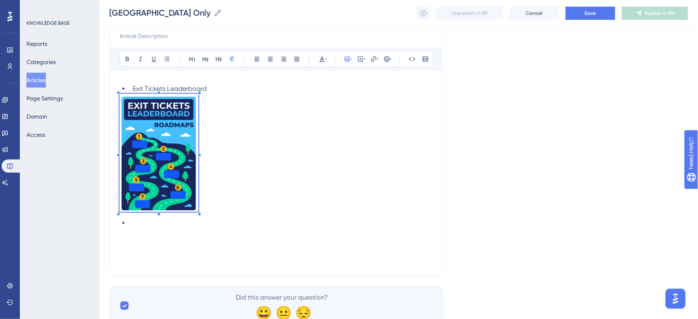
scroll to position [77, 0]
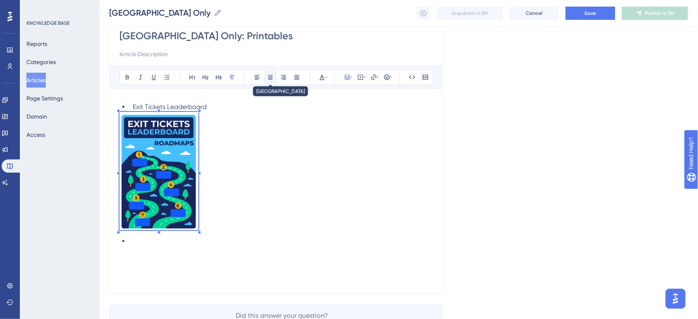
click at [274, 79] on button at bounding box center [271, 78] width 12 height 12
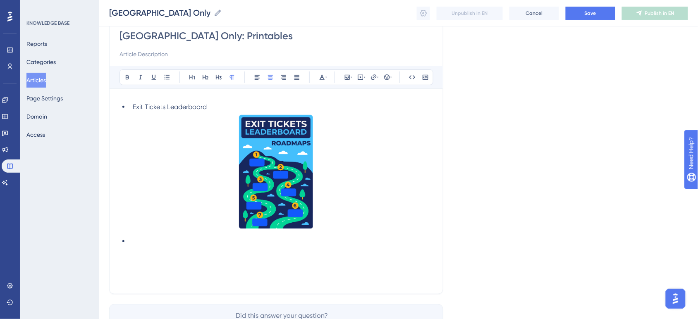
click at [369, 179] on p at bounding box center [277, 172] width 314 height 121
click at [181, 251] on div "Exit Tickets Leaderboard" at bounding box center [277, 194] width 314 height 185
click at [139, 242] on li at bounding box center [281, 242] width 304 height 10
drag, startPoint x: 214, startPoint y: 108, endPoint x: 134, endPoint y: 108, distance: 80.3
click at [134, 108] on li "Exit Tickets Leaderboard" at bounding box center [281, 107] width 304 height 10
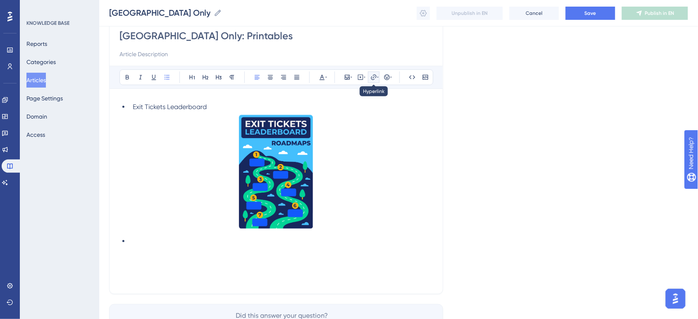
click at [372, 75] on icon at bounding box center [374, 77] width 7 height 7
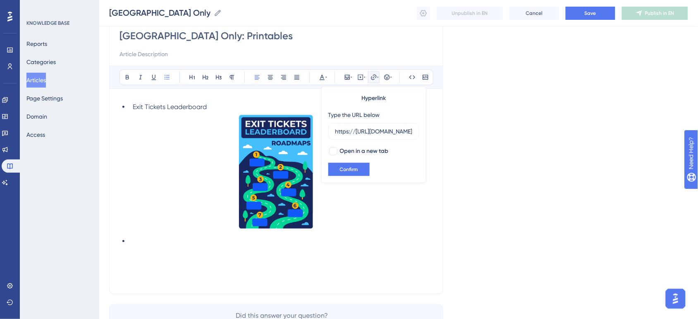
scroll to position [0, 185]
type input "https://[URL][DOMAIN_NAME]"
click at [335, 152] on div at bounding box center [333, 151] width 8 height 8
checkbox input "true"
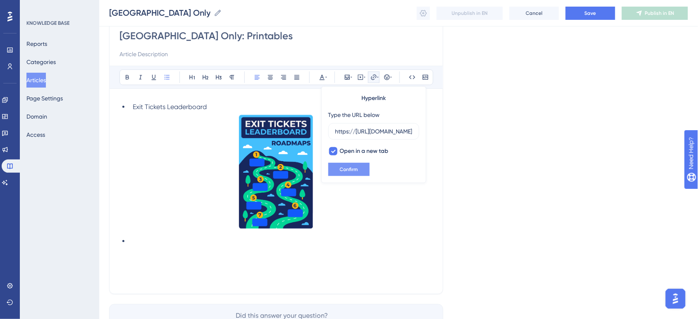
click at [335, 164] on button "Confirm" at bounding box center [348, 169] width 41 height 13
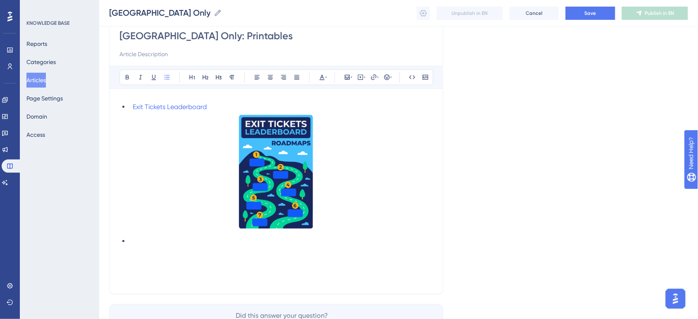
click at [197, 245] on li at bounding box center [281, 242] width 304 height 10
click at [140, 242] on li at bounding box center [281, 242] width 304 height 10
click at [187, 244] on li at bounding box center [281, 242] width 304 height 10
drag, startPoint x: 187, startPoint y: 244, endPoint x: 183, endPoint y: 243, distance: 4.7
click at [183, 243] on li "Exit ticket Tracker" at bounding box center [281, 242] width 304 height 10
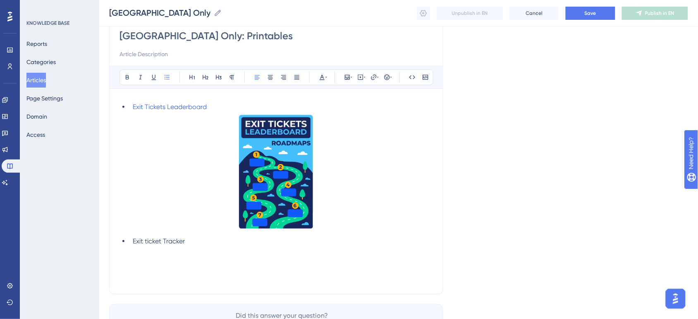
click at [197, 242] on li "Exit ticket Tracker" at bounding box center [281, 242] width 304 height 10
drag, startPoint x: 146, startPoint y: 245, endPoint x: 184, endPoint y: 240, distance: 38.4
click at [146, 245] on li "Exit ticket Tracker" at bounding box center [281, 242] width 304 height 10
drag, startPoint x: 199, startPoint y: 242, endPoint x: 131, endPoint y: 242, distance: 68.3
click at [131, 242] on li "Exit Ticket Tracker" at bounding box center [281, 242] width 304 height 10
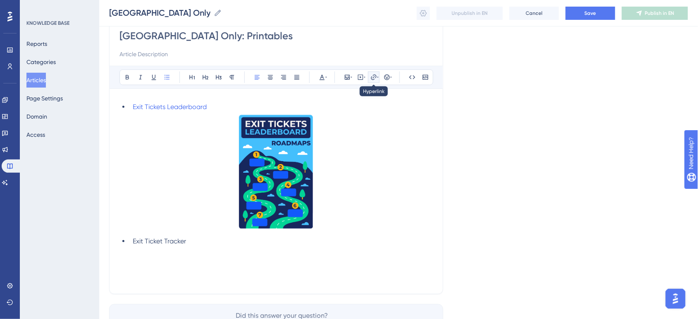
click at [371, 83] on button at bounding box center [374, 78] width 12 height 12
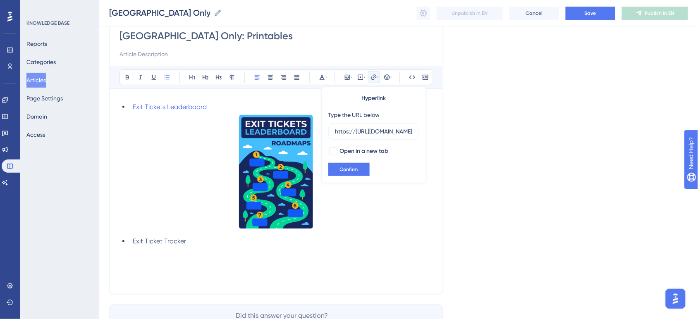
scroll to position [0, 185]
type input "https://[URL][DOMAIN_NAME]"
click at [338, 152] on div at bounding box center [333, 151] width 10 height 10
checkbox input "true"
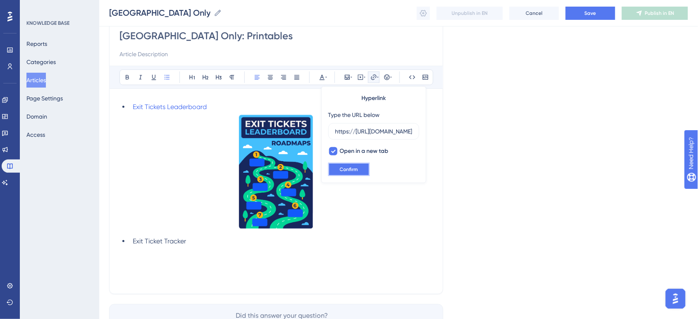
click at [344, 166] on button "Confirm" at bounding box center [348, 169] width 41 height 13
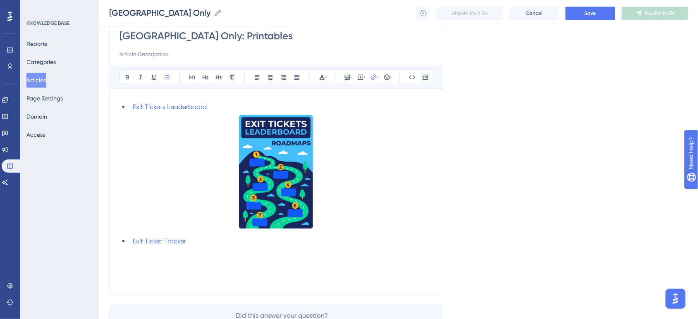
click at [191, 239] on li "Exit Ticket Tracker" at bounding box center [281, 242] width 304 height 10
click at [194, 259] on div "Exit Tickets Leaderboard Exit Ticket Tracker" at bounding box center [277, 194] width 314 height 185
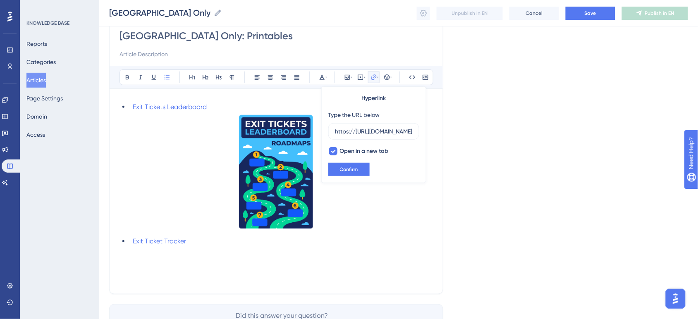
click at [198, 249] on div "Exit Tickets Leaderboard Exit Ticket Tracker" at bounding box center [277, 194] width 314 height 185
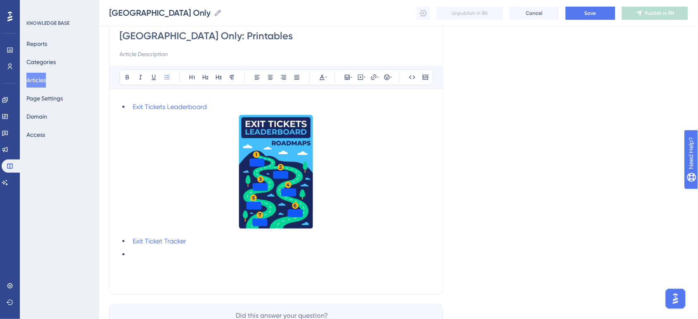
click at [266, 197] on img at bounding box center [276, 171] width 79 height 118
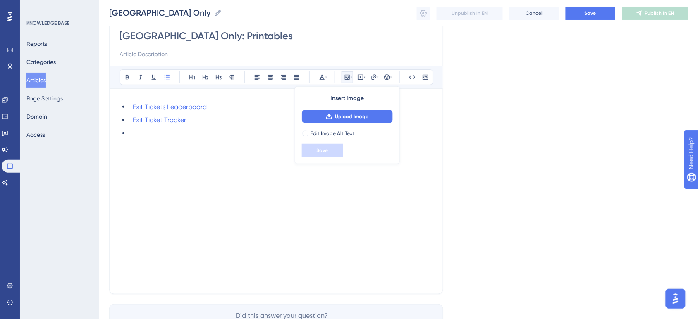
click at [139, 133] on li at bounding box center [281, 134] width 304 height 10
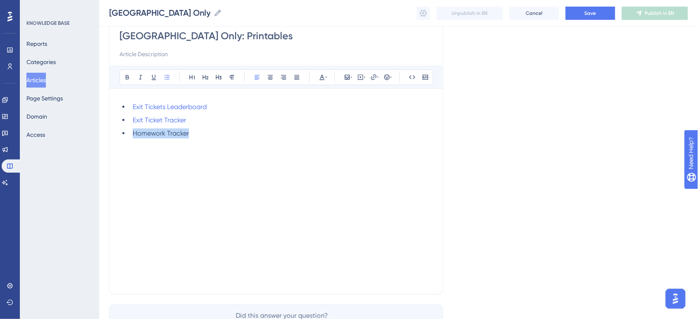
drag, startPoint x: 205, startPoint y: 132, endPoint x: 132, endPoint y: 137, distance: 73.8
click at [132, 137] on li "Homework Tracker" at bounding box center [281, 134] width 304 height 10
click at [375, 79] on icon at bounding box center [374, 77] width 7 height 7
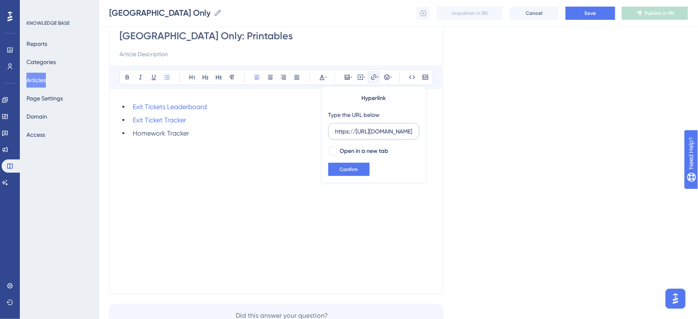
scroll to position [0, 189]
type input "https://[URL][DOMAIN_NAME]"
click at [333, 150] on div at bounding box center [333, 151] width 8 height 8
checkbox input "true"
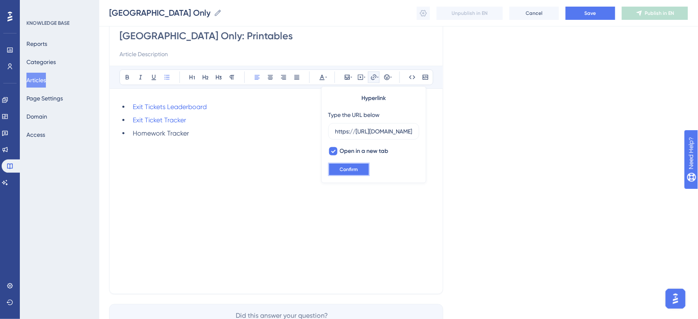
click at [338, 172] on button "Confirm" at bounding box center [348, 169] width 41 height 13
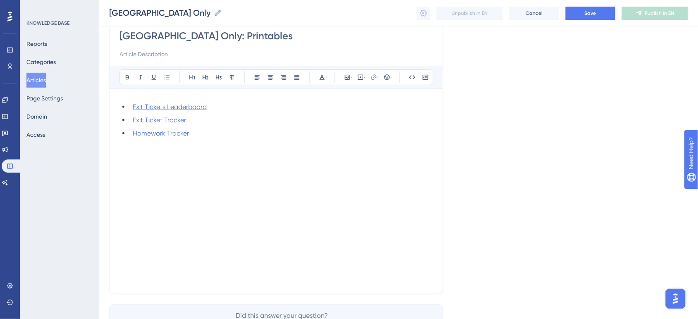
click at [179, 103] on span "Exit Tickets Leaderboard" at bounding box center [170, 107] width 74 height 8
click at [186, 106] on span "Exit Tickets Leaderboard" at bounding box center [170, 107] width 74 height 8
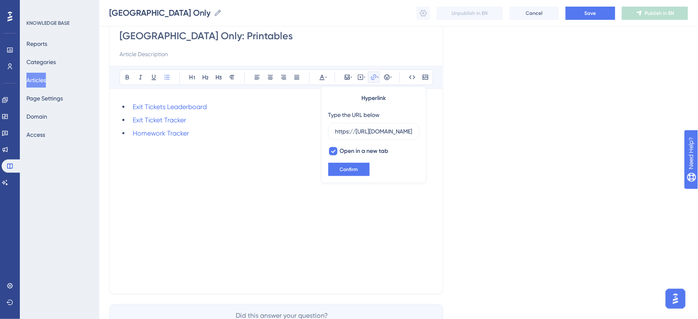
scroll to position [0, 185]
click at [360, 129] on input "https://[URL][DOMAIN_NAME]" at bounding box center [374, 131] width 77 height 9
type input "[URL][DOMAIN_NAME]"
click at [358, 166] on button "Confirm" at bounding box center [348, 169] width 41 height 13
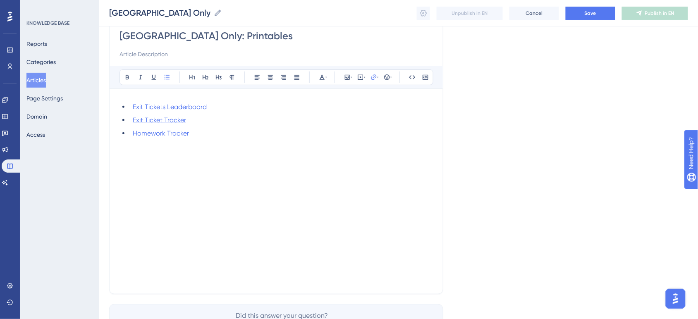
click at [179, 119] on span "Exit Ticket Tracker" at bounding box center [159, 120] width 53 height 8
click at [151, 122] on span "Exit Ticket Tracker" at bounding box center [159, 120] width 53 height 8
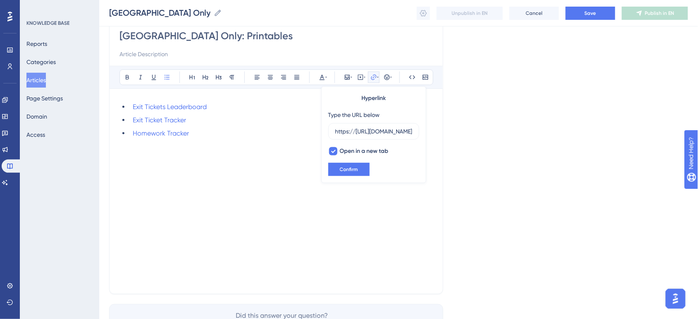
scroll to position [0, 186]
click at [356, 135] on input "https://[URL][DOMAIN_NAME]" at bounding box center [374, 131] width 77 height 9
click at [355, 129] on input "https://[URL][DOMAIN_NAME]" at bounding box center [374, 131] width 77 height 9
type input "[URL][DOMAIN_NAME]"
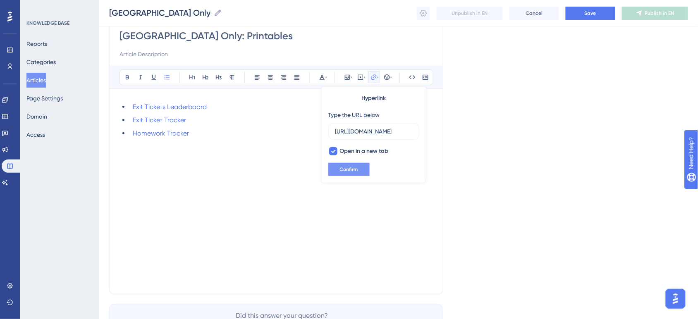
click at [352, 169] on span "Confirm" at bounding box center [349, 169] width 18 height 7
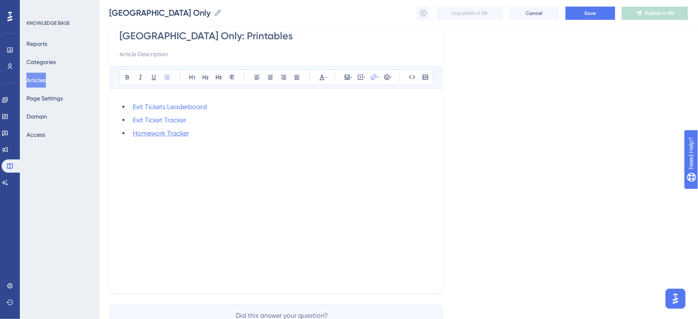
click at [149, 134] on span "Homework Tracker" at bounding box center [161, 133] width 56 height 8
click at [156, 133] on span "Homework Tracker" at bounding box center [161, 133] width 56 height 8
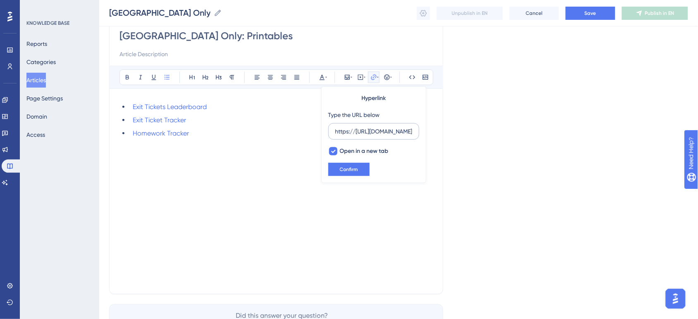
scroll to position [0, 189]
click at [352, 134] on input "https://[URL][DOMAIN_NAME]" at bounding box center [374, 131] width 77 height 9
click at [356, 132] on input "https://[URL][DOMAIN_NAME]" at bounding box center [374, 131] width 77 height 9
type input "[URL][DOMAIN_NAME]"
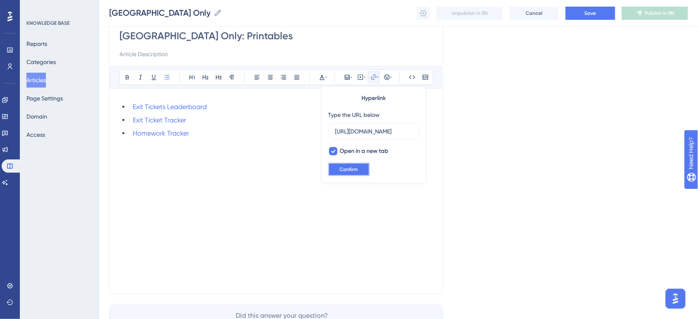
click at [363, 166] on button "Confirm" at bounding box center [348, 169] width 41 height 13
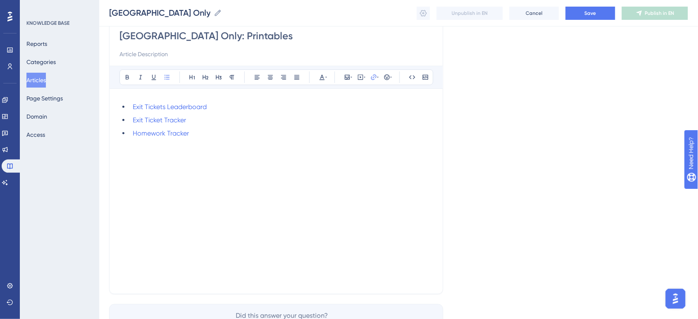
click at [204, 136] on li "Homework Tracker" at bounding box center [281, 134] width 304 height 10
click at [205, 137] on li "Homework Tracker" at bounding box center [281, 134] width 304 height 10
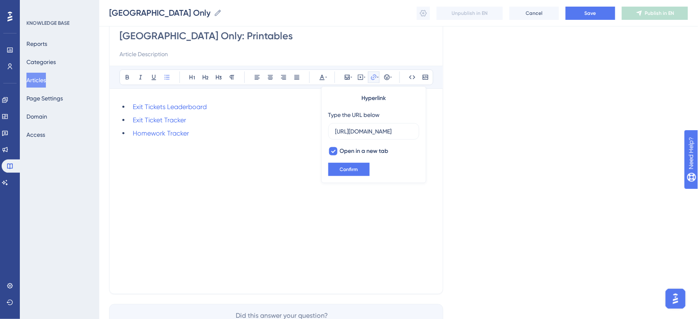
scroll to position [0, 168]
click at [206, 136] on li "Homework Tracker" at bounding box center [281, 134] width 304 height 10
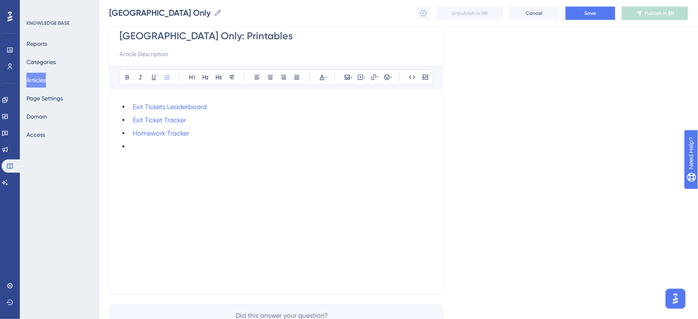
drag, startPoint x: 184, startPoint y: 106, endPoint x: 137, endPoint y: 183, distance: 90.6
click at [137, 183] on div "Exit Tickets Leaderboard Exit Ticket Tracker Homework Tracker" at bounding box center [277, 194] width 314 height 185
click at [146, 105] on span "Exit Tickets Leaderboard" at bounding box center [170, 107] width 74 height 8
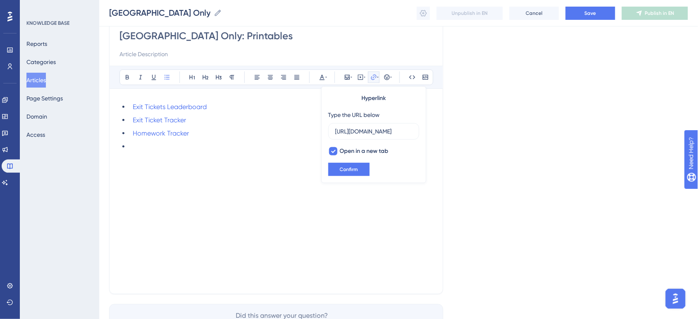
scroll to position [0, 164]
click at [232, 110] on li "Exit Tickets Leaderboard" at bounding box center [281, 107] width 304 height 10
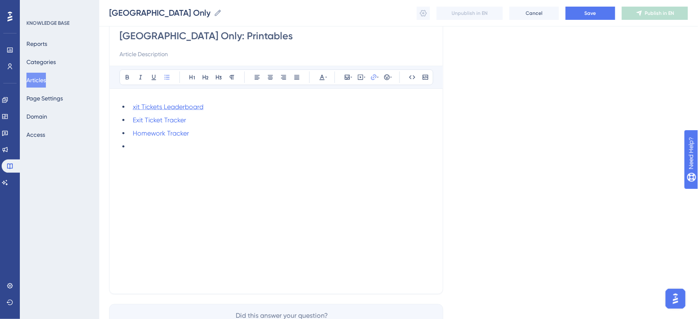
click at [136, 107] on span "xit Tickets Leaderboard" at bounding box center [168, 107] width 71 height 8
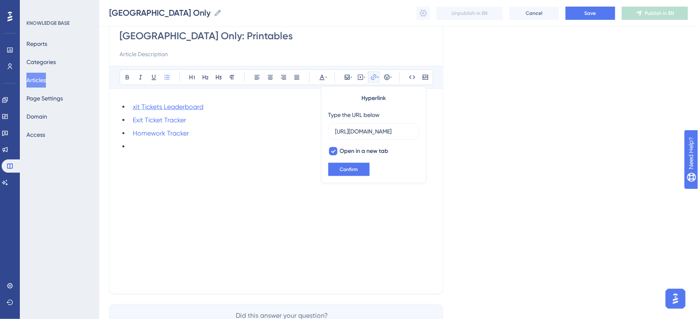
scroll to position [0, 164]
click at [352, 168] on span "Confirm" at bounding box center [349, 169] width 18 height 7
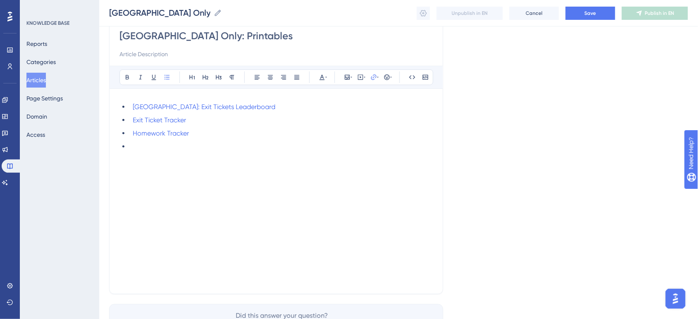
click at [195, 113] on ul "[GEOGRAPHIC_DATA]: Exit Tickets Leaderboard Exit Ticket Tracker Homework Tracker" at bounding box center [277, 127] width 314 height 50
click at [198, 121] on li "Exit Ticket Tracker" at bounding box center [281, 120] width 304 height 10
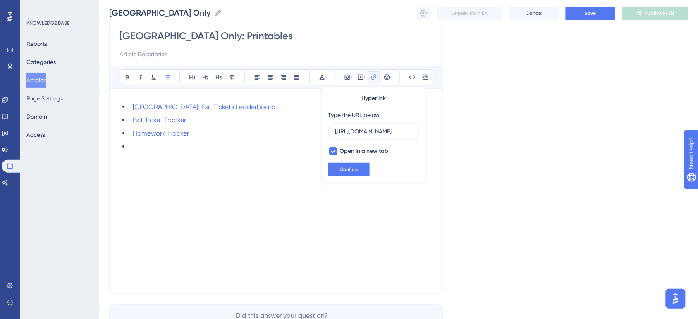
click at [131, 117] on li "Exit Ticket Tracker" at bounding box center [281, 120] width 304 height 10
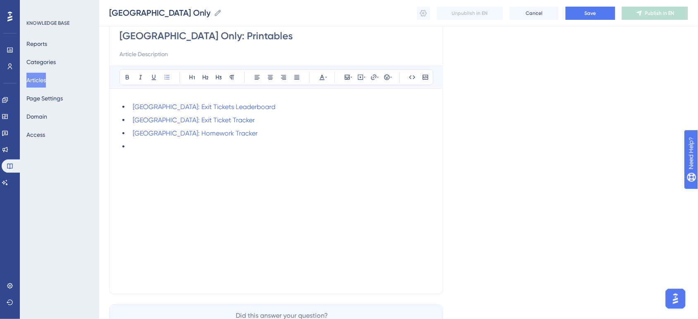
click at [189, 149] on li at bounding box center [281, 147] width 304 height 10
click at [160, 150] on li at bounding box center [281, 147] width 304 height 10
click at [197, 148] on li "[GEOGRAPHIC_DATA]: Exit Tickets" at bounding box center [281, 147] width 304 height 10
drag, startPoint x: 210, startPoint y: 152, endPoint x: 132, endPoint y: 153, distance: 77.8
click at [132, 153] on div "[GEOGRAPHIC_DATA]: Exit Tickets Leaderboard [GEOGRAPHIC_DATA]: Exit Ticket Trac…" at bounding box center [277, 194] width 314 height 185
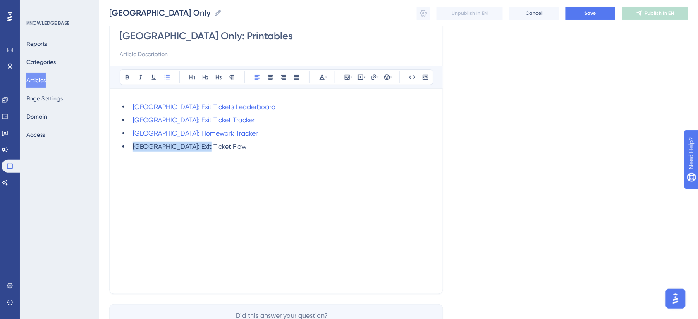
click at [257, 152] on li "[GEOGRAPHIC_DATA]: Exit Ticket Flow" at bounding box center [281, 147] width 304 height 10
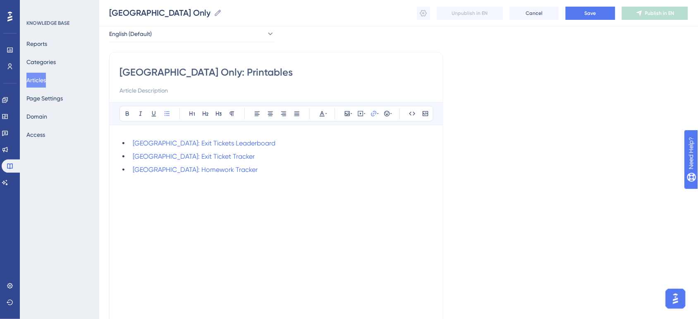
scroll to position [25, 0]
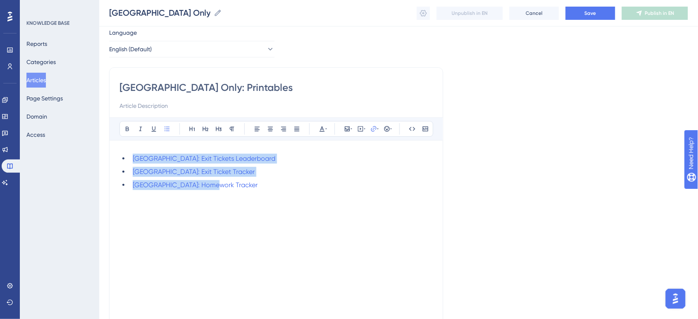
drag, startPoint x: 229, startPoint y: 187, endPoint x: 125, endPoint y: 161, distance: 107.3
click at [125, 161] on ul "[GEOGRAPHIC_DATA]: Exit Tickets Leaderboard [GEOGRAPHIC_DATA]: Exit Ticket Trac…" at bounding box center [277, 172] width 314 height 36
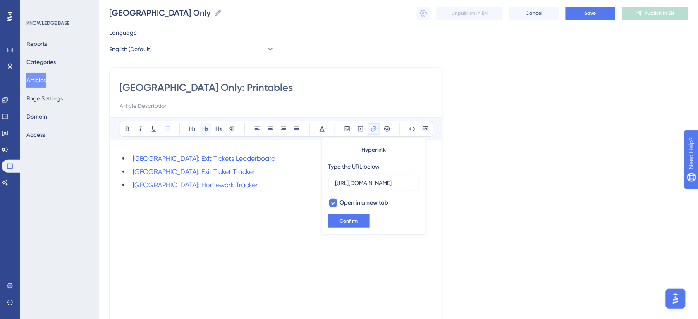
scroll to position [0, 164]
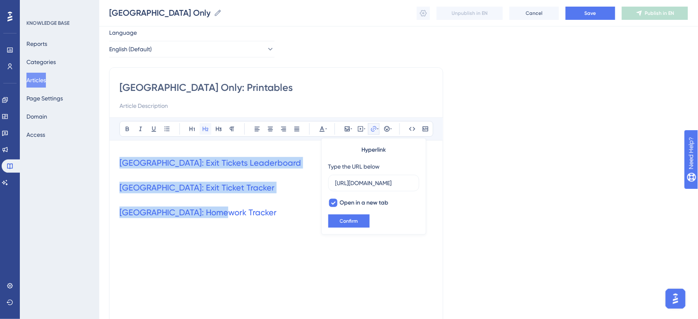
click at [211, 129] on button at bounding box center [206, 129] width 12 height 12
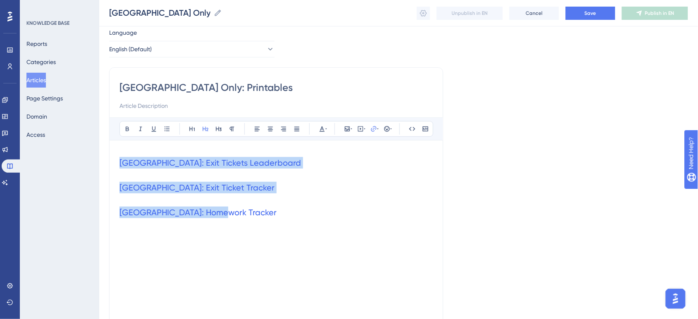
click at [285, 226] on div "[GEOGRAPHIC_DATA]: Exit Tickets Leaderboard [GEOGRAPHIC_DATA]: Exit Ticket Trac…" at bounding box center [277, 242] width 314 height 182
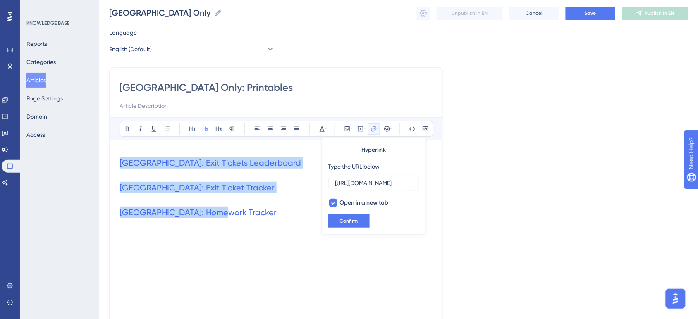
drag, startPoint x: 230, startPoint y: 220, endPoint x: 113, endPoint y: 165, distance: 129.9
click at [113, 165] on div "[GEOGRAPHIC_DATA] Only: Printables Bold Italic Underline Bullet Point Heading 1…" at bounding box center [276, 205] width 334 height 276
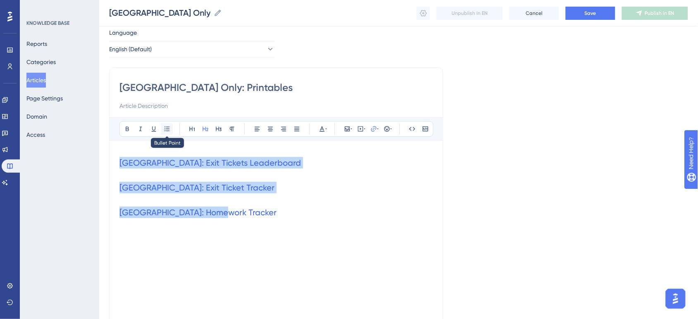
scroll to position [28, 0]
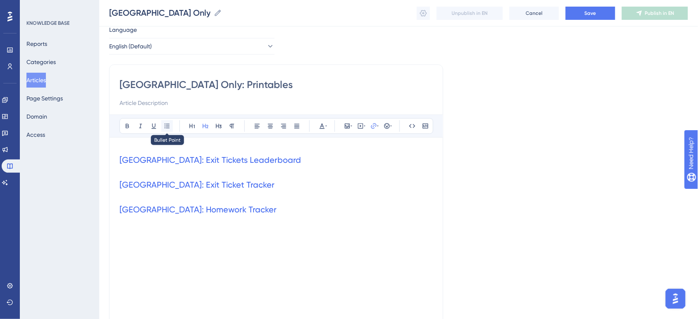
click at [168, 129] on icon at bounding box center [167, 126] width 7 height 7
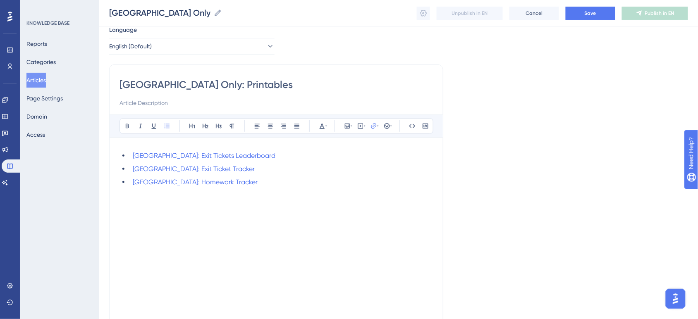
click at [271, 188] on div "[GEOGRAPHIC_DATA]: Exit Tickets Leaderboard [GEOGRAPHIC_DATA]: Exit Ticket Trac…" at bounding box center [277, 243] width 314 height 185
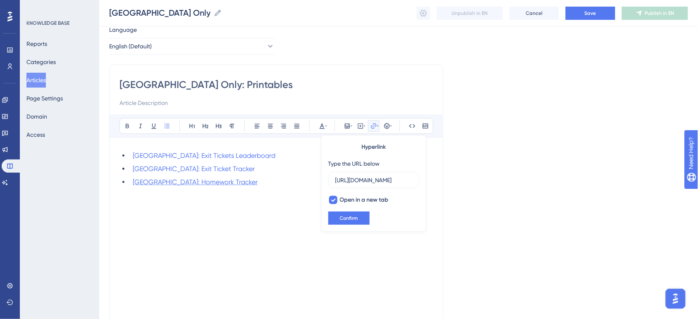
scroll to position [0, 0]
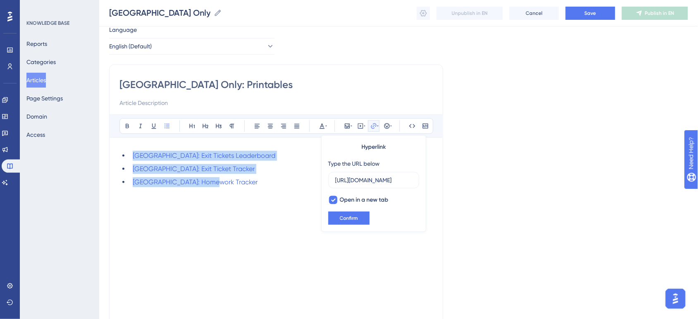
drag, startPoint x: 267, startPoint y: 189, endPoint x: 127, endPoint y: 146, distance: 147.2
click at [129, 150] on div "[GEOGRAPHIC_DATA]: Exit Tickets Leaderboard [GEOGRAPHIC_DATA]: Exit Ticket Trac…" at bounding box center [277, 240] width 314 height 185
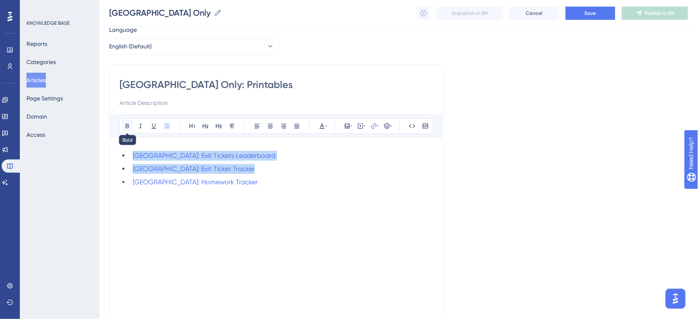
click at [127, 125] on icon at bounding box center [127, 126] width 7 height 7
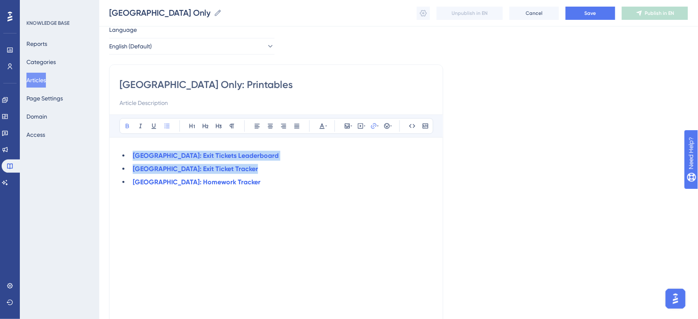
click at [298, 230] on div "[GEOGRAPHIC_DATA]: Exit Tickets Leaderboard [GEOGRAPHIC_DATA]: Exit Ticket Trac…" at bounding box center [277, 243] width 314 height 185
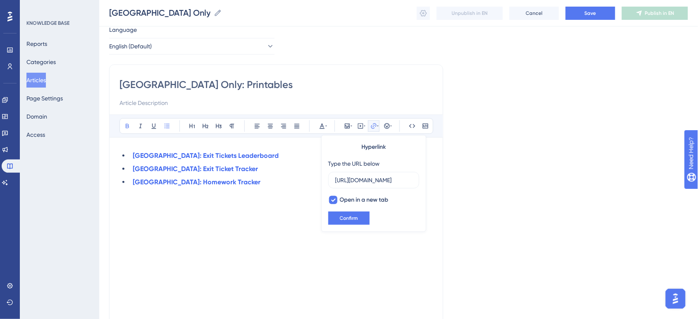
scroll to position [0, 164]
click at [295, 224] on div "[GEOGRAPHIC_DATA]: Exit Tickets Leaderboard [GEOGRAPHIC_DATA]: Exit Ticket Trac…" at bounding box center [277, 243] width 314 height 185
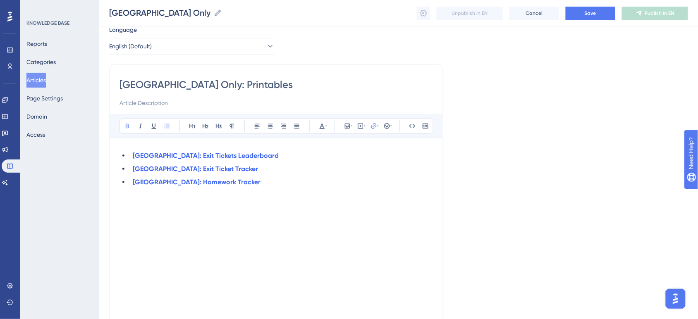
scroll to position [0, 0]
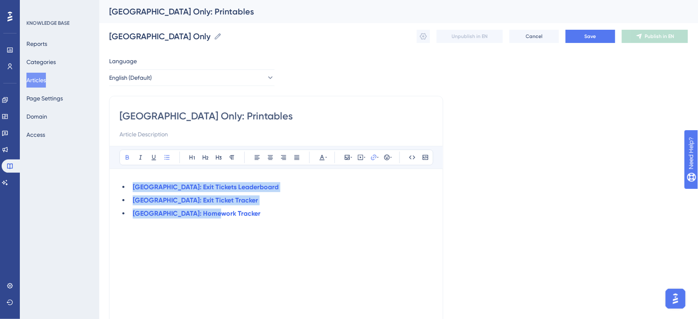
drag, startPoint x: 249, startPoint y: 219, endPoint x: 118, endPoint y: 188, distance: 134.8
click at [118, 188] on div "Miami Only: Printables Bold Italic Underline Bullet Point Heading 1 Heading 2 H…" at bounding box center [276, 235] width 334 height 279
click at [124, 159] on icon at bounding box center [127, 157] width 7 height 7
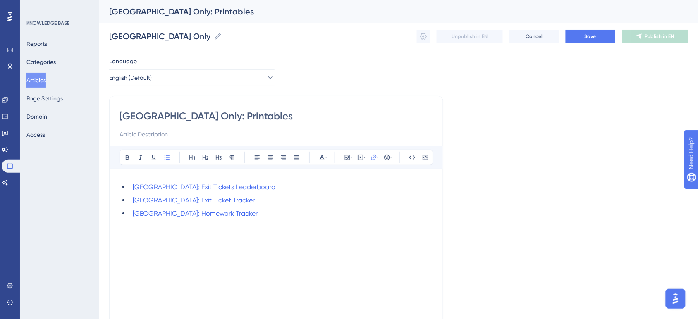
click at [181, 133] on input at bounding box center [277, 134] width 314 height 10
click at [252, 215] on li "[GEOGRAPHIC_DATA]: Homework Tracker" at bounding box center [281, 214] width 304 height 10
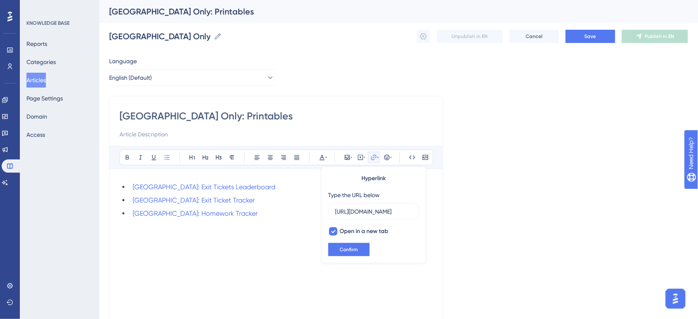
scroll to position [0, 168]
click at [245, 230] on div "[GEOGRAPHIC_DATA]: Exit Tickets Leaderboard [GEOGRAPHIC_DATA]: Exit Ticket Trac…" at bounding box center [277, 274] width 314 height 185
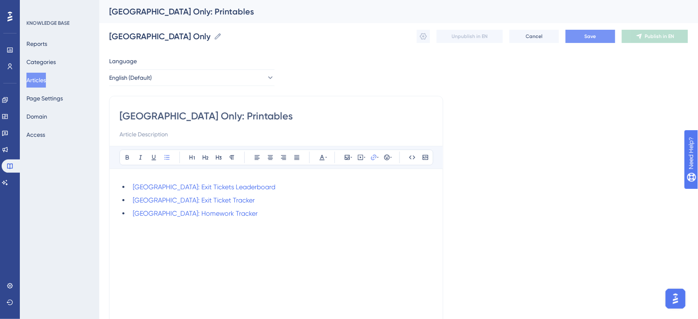
click at [576, 39] on button "Save" at bounding box center [591, 36] width 50 height 13
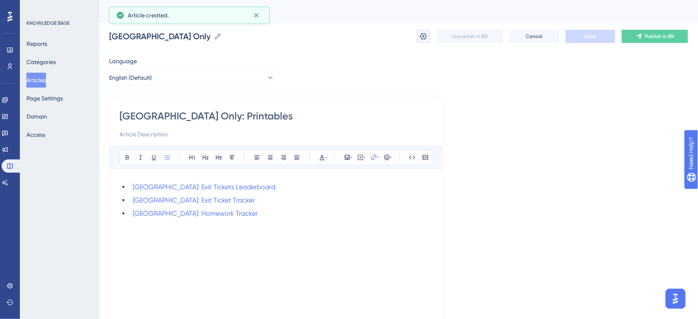
click at [418, 39] on button at bounding box center [423, 36] width 13 height 13
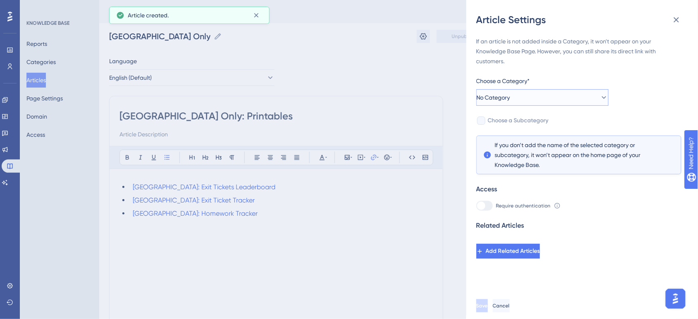
click at [522, 94] on button "No Category" at bounding box center [543, 97] width 132 height 17
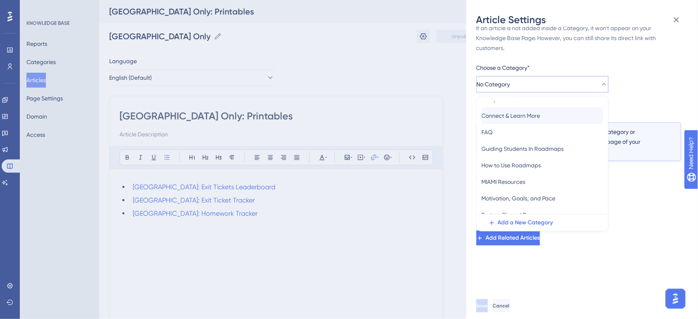
scroll to position [52, 0]
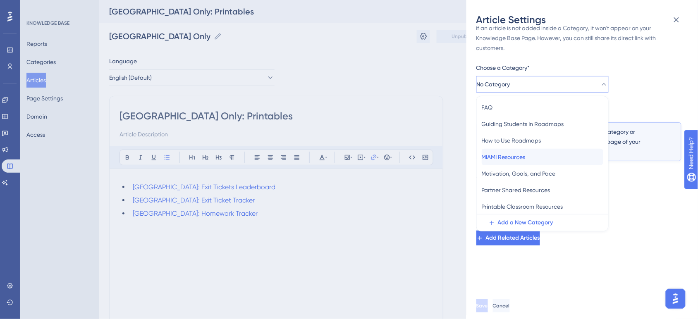
click at [526, 156] on span "MIAMI Resources" at bounding box center [504, 157] width 44 height 10
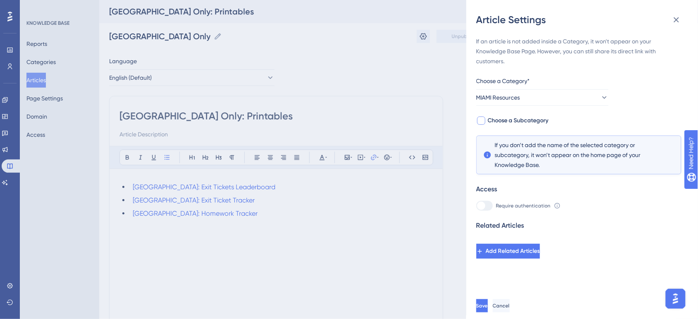
click at [537, 118] on span "Choose a Subcategory" at bounding box center [518, 121] width 61 height 10
checkbox input "true"
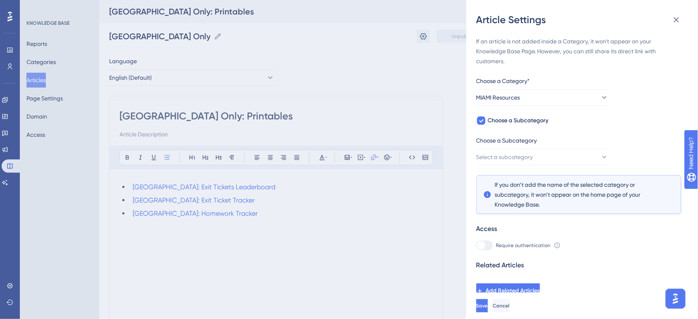
click at [538, 146] on div "Choose a Subcategory" at bounding box center [543, 142] width 132 height 13
click at [534, 154] on span "Select a subcategory" at bounding box center [505, 157] width 57 height 10
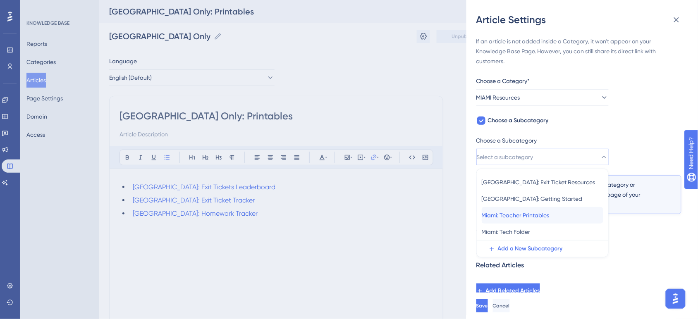
click at [559, 212] on div "Miami: Teacher Printables Miami: Teacher Printables" at bounding box center [543, 215] width 122 height 17
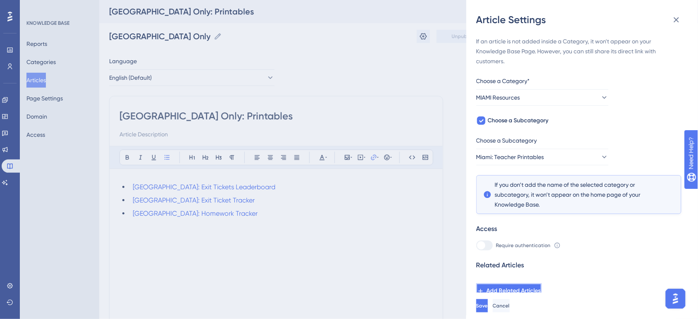
click at [541, 288] on span "Add Related Articles" at bounding box center [514, 291] width 54 height 10
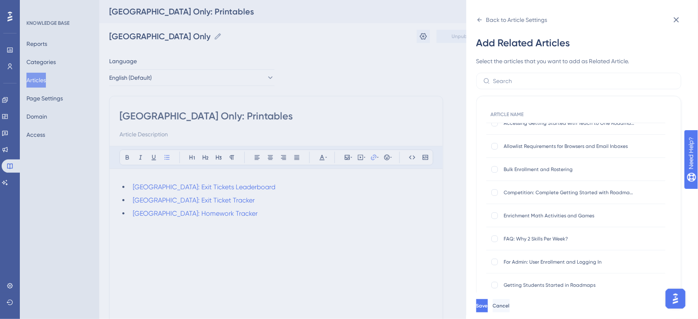
scroll to position [52, 0]
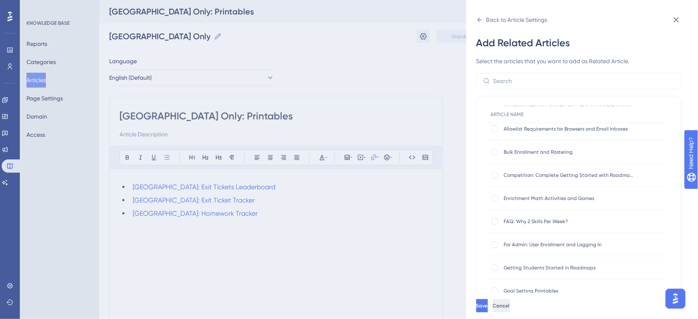
click at [510, 313] on button "Cancel" at bounding box center [501, 306] width 17 height 13
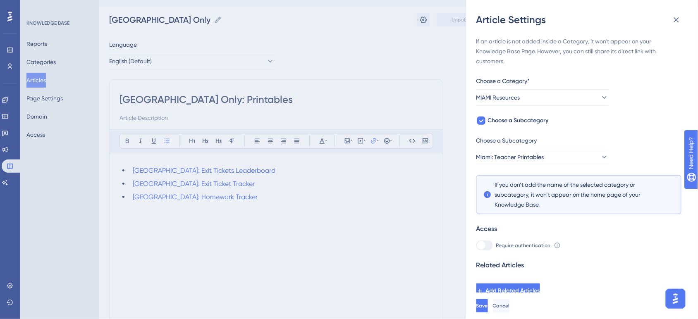
scroll to position [0, 0]
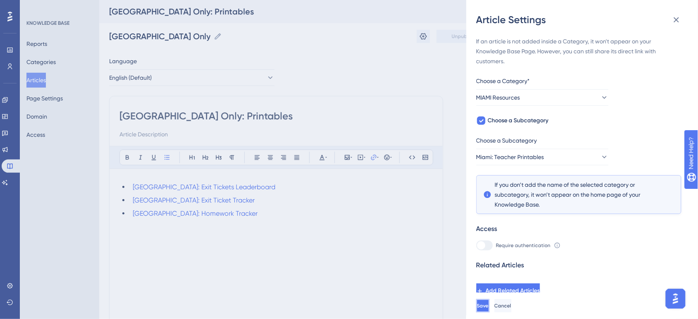
click at [489, 309] on span "Save" at bounding box center [483, 306] width 12 height 7
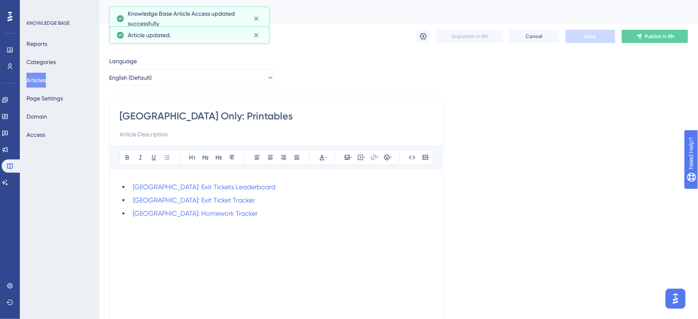
click at [241, 189] on li "[GEOGRAPHIC_DATA]: Exit Tickets Leaderboard" at bounding box center [281, 187] width 304 height 10
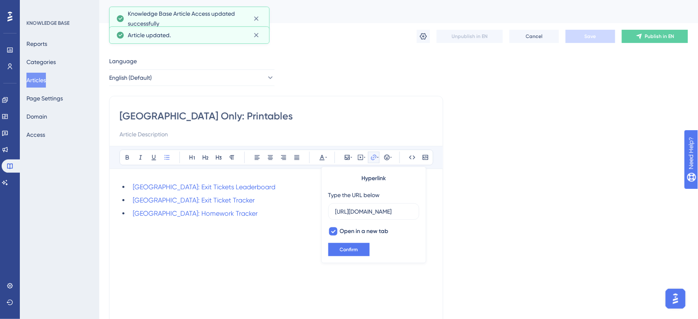
scroll to position [0, 164]
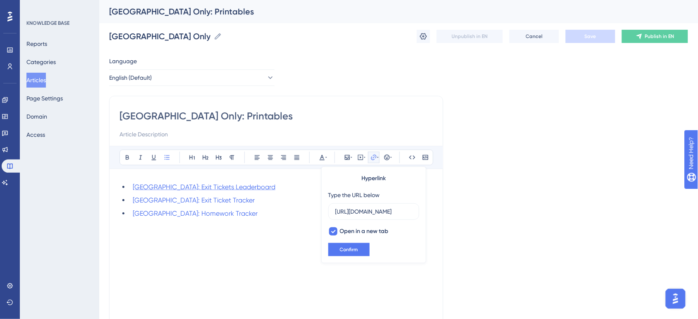
click at [205, 187] on span "[GEOGRAPHIC_DATA]: Exit Tickets Leaderboard" at bounding box center [204, 187] width 143 height 8
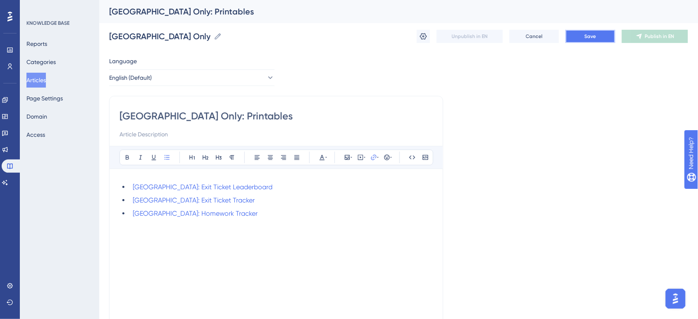
click at [601, 31] on button "Save" at bounding box center [591, 36] width 50 height 13
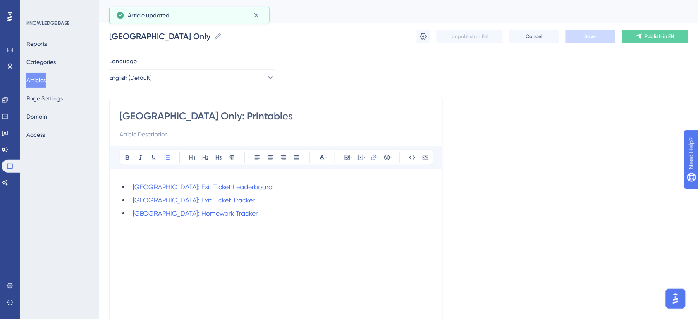
click at [266, 207] on ul "[GEOGRAPHIC_DATA]: Exit Ticket Leaderboard [GEOGRAPHIC_DATA]: Exit Ticket Track…" at bounding box center [277, 200] width 314 height 36
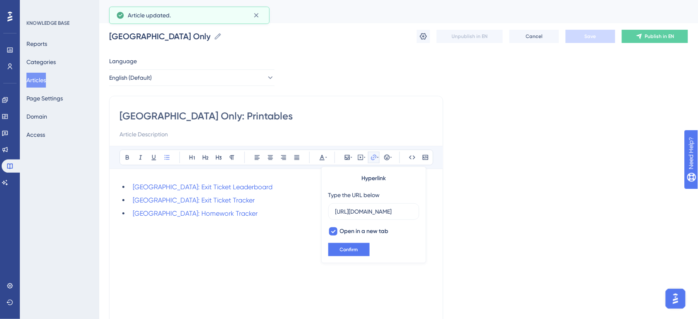
scroll to position [0, 168]
click at [537, 84] on div "Language English (Default) [GEOGRAPHIC_DATA] Only: Printables Bold Italic Under…" at bounding box center [398, 240] width 579 height 368
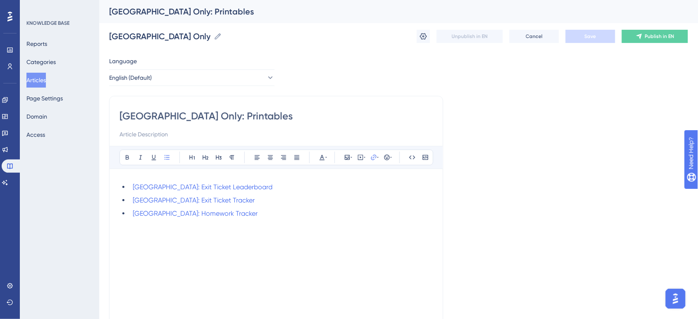
click at [163, 130] on input at bounding box center [277, 134] width 314 height 10
click at [139, 132] on input at bounding box center [277, 134] width 314 height 10
paste input "Use these interactive printables to promote student engagement and motivation."
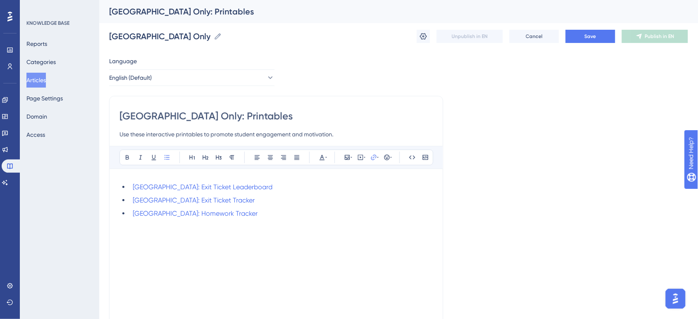
click at [191, 132] on input "Use these interactive printables to promote student engagement and motivation." at bounding box center [277, 134] width 314 height 10
click at [267, 247] on div "[GEOGRAPHIC_DATA]: Exit Ticket Leaderboard [GEOGRAPHIC_DATA]: Exit Ticket Track…" at bounding box center [277, 274] width 314 height 185
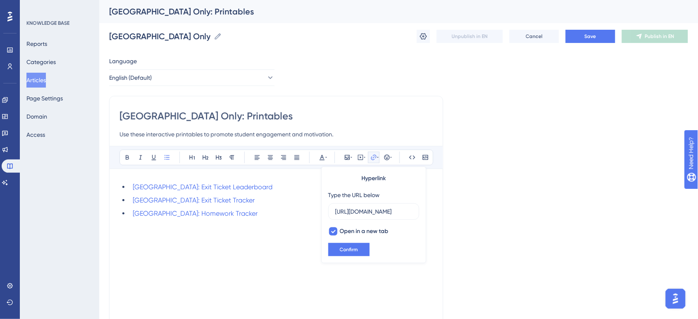
click at [248, 245] on div "[GEOGRAPHIC_DATA]: Exit Ticket Leaderboard [GEOGRAPHIC_DATA]: Exit Ticket Track…" at bounding box center [277, 274] width 314 height 185
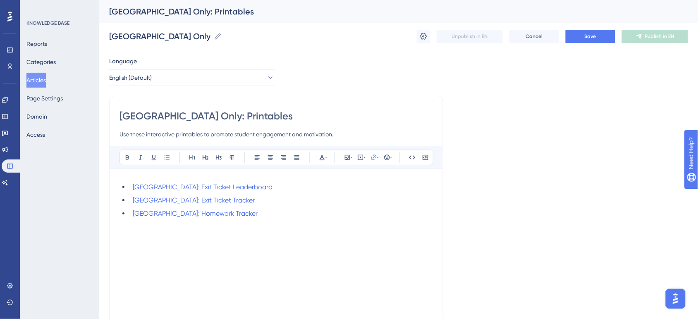
click at [342, 132] on input "Use these interactive printables to promote student engagement and motivation." at bounding box center [277, 134] width 314 height 10
type input "Use these interactive printables to promote student engagement and motivation!"
click at [601, 36] on button "Save" at bounding box center [591, 36] width 50 height 13
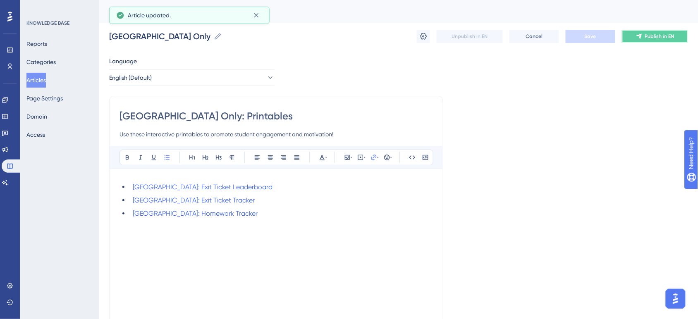
click at [644, 38] on button "Publish in EN" at bounding box center [655, 36] width 66 height 13
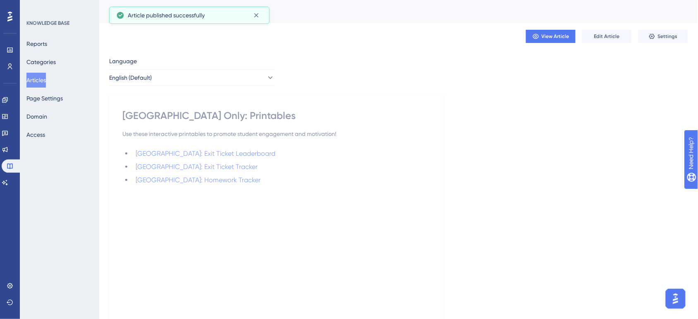
click at [385, 187] on div "[GEOGRAPHIC_DATA]: Exit Ticket Leaderboard [GEOGRAPHIC_DATA]: Exit Ticket Track…" at bounding box center [276, 241] width 308 height 185
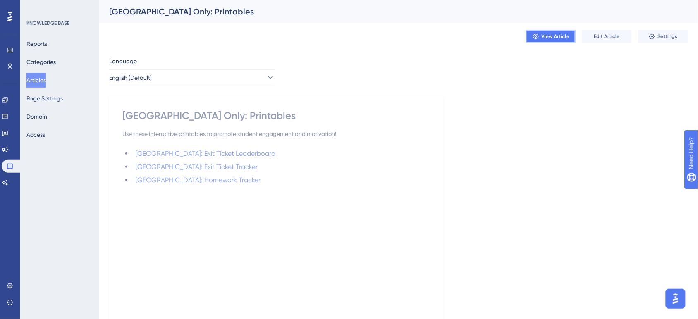
click at [551, 37] on span "View Article" at bounding box center [556, 36] width 28 height 7
click at [43, 61] on button "Categories" at bounding box center [40, 62] width 29 height 15
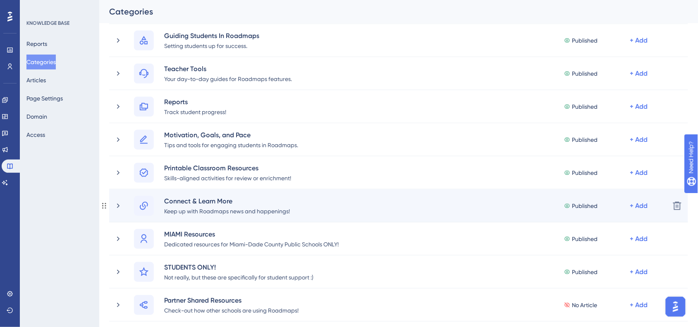
scroll to position [155, 0]
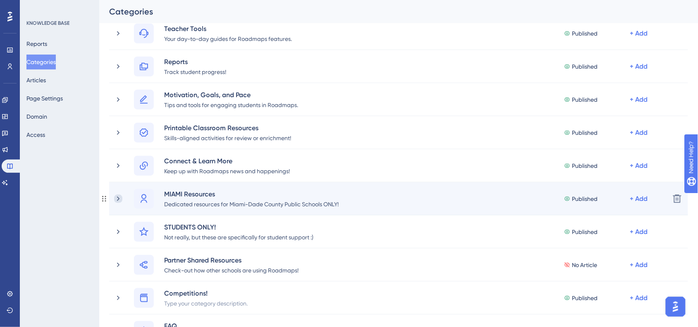
click at [119, 195] on icon at bounding box center [118, 199] width 8 height 8
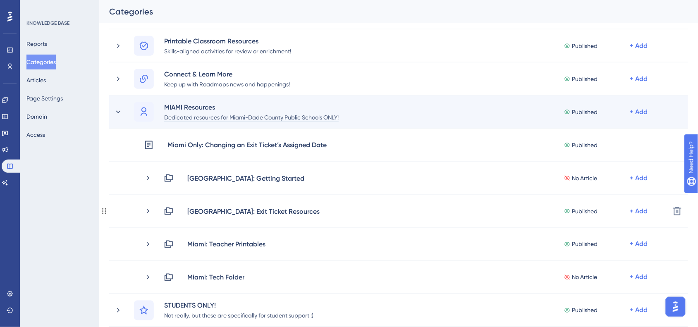
scroll to position [259, 0]
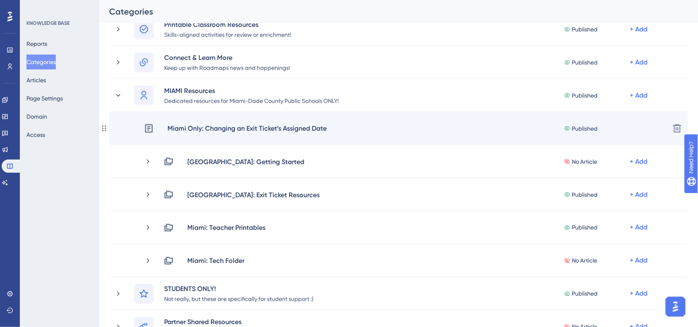
click at [245, 129] on div "Miami Only: Changing an Exit Ticket’s Assigned Date" at bounding box center [247, 128] width 160 height 11
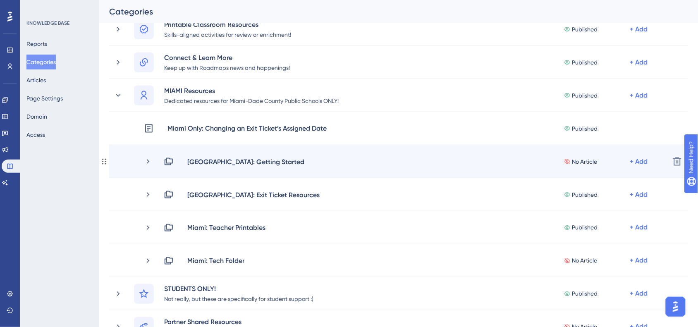
click at [275, 167] on div "[GEOGRAPHIC_DATA]: Getting Started No Article + Add Delete" at bounding box center [398, 161] width 579 height 33
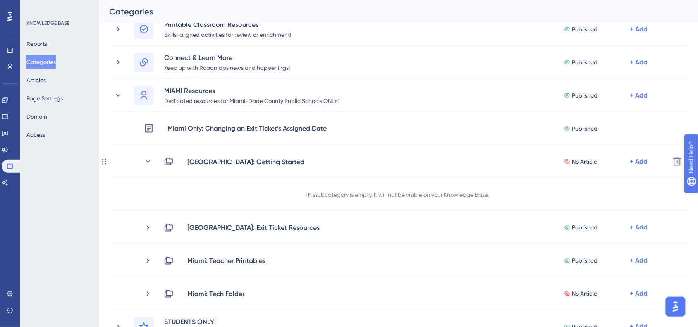
click at [275, 167] on div "[GEOGRAPHIC_DATA]: Getting Started No Article + Add Delete" at bounding box center [398, 161] width 579 height 33
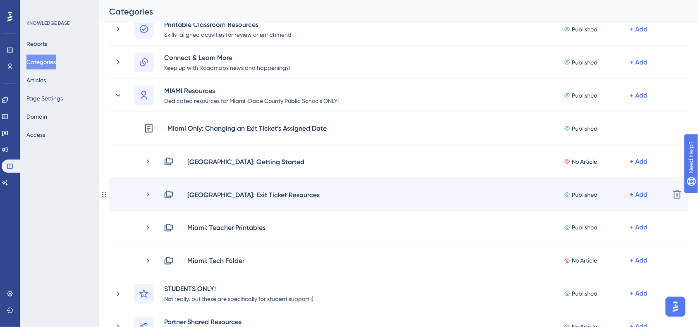
click at [288, 201] on div "[GEOGRAPHIC_DATA]: Exit Ticket Resources Published + Add Delete" at bounding box center [398, 194] width 579 height 33
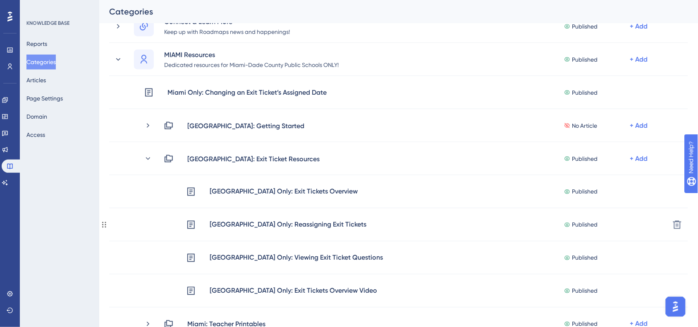
scroll to position [310, 0]
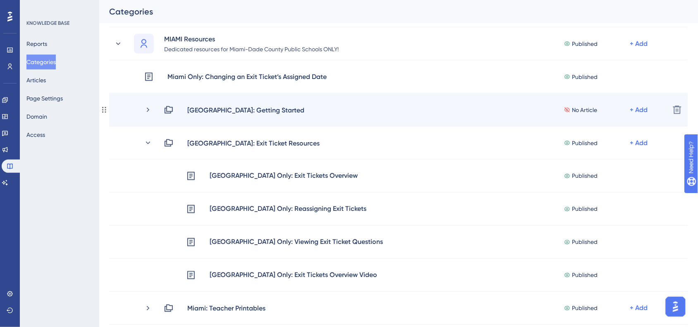
click at [284, 116] on div "[GEOGRAPHIC_DATA]: Getting Started No Article + Add Delete" at bounding box center [398, 110] width 579 height 33
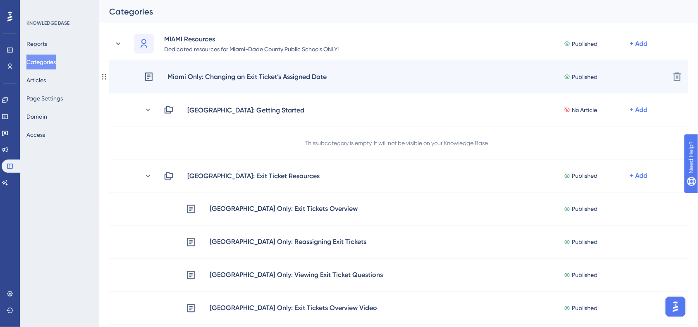
click at [284, 79] on div "Miami Only: Changing an Exit Ticket’s Assigned Date" at bounding box center [247, 77] width 160 height 11
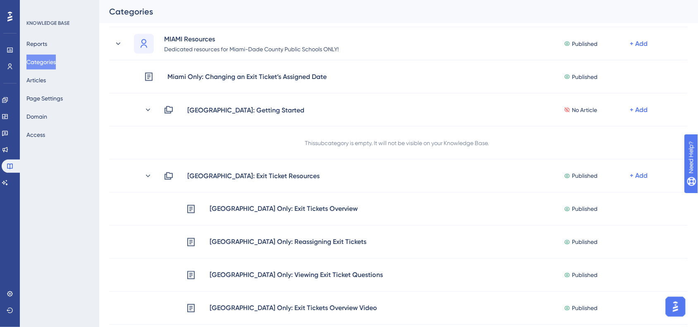
click at [57, 82] on div "Reports Categories Articles Page Settings Domain Access" at bounding box center [59, 89] width 67 height 106
click at [32, 82] on button "Articles" at bounding box center [35, 80] width 19 height 15
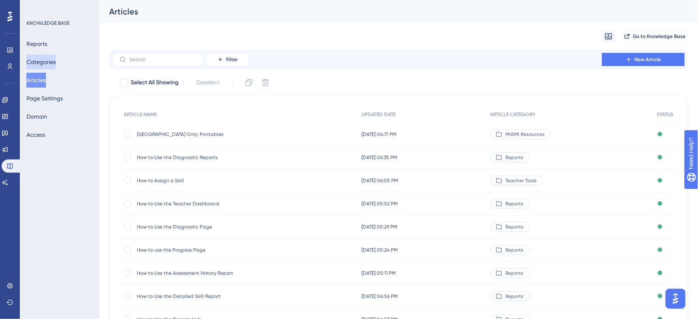
click at [56, 69] on button "Categories" at bounding box center [40, 62] width 29 height 15
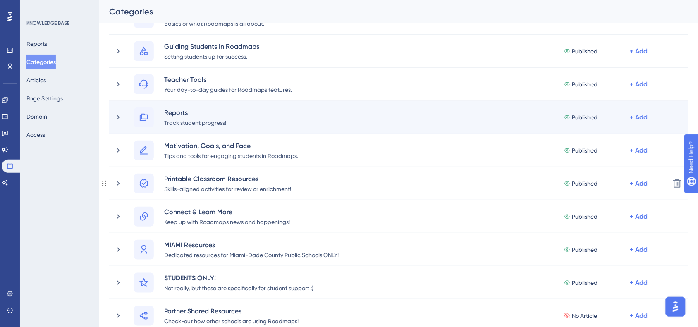
scroll to position [155, 0]
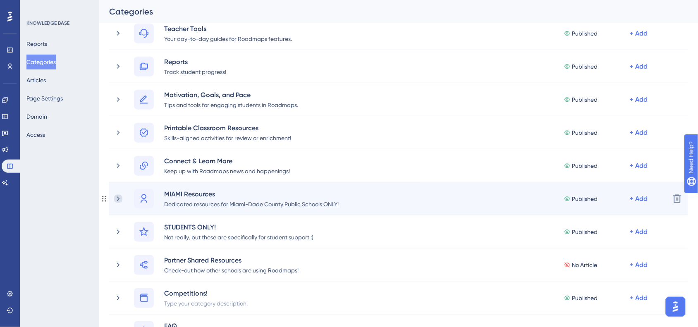
click at [117, 199] on icon at bounding box center [118, 199] width 8 height 8
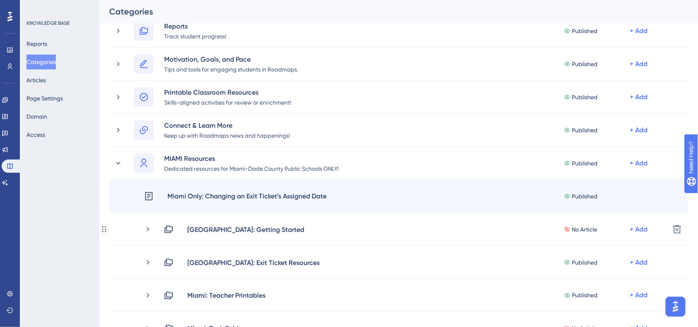
scroll to position [207, 0]
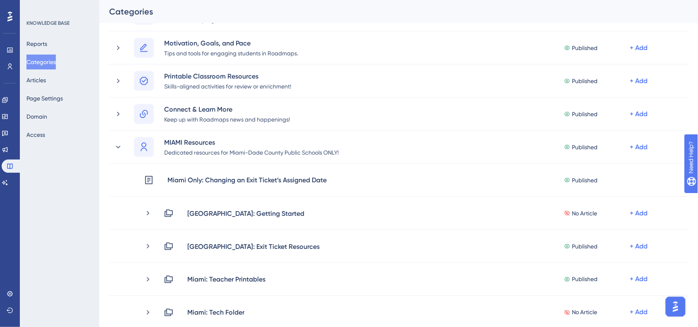
click at [61, 79] on div "Reports Categories Articles Page Settings Domain Access" at bounding box center [59, 89] width 67 height 106
click at [45, 80] on button "Articles" at bounding box center [35, 80] width 19 height 15
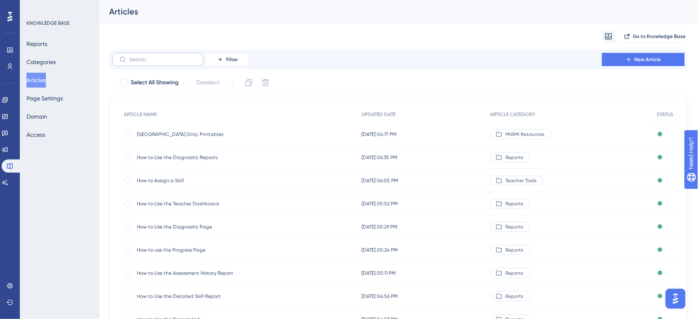
click at [180, 65] on label at bounding box center [158, 59] width 91 height 13
click at [180, 62] on input "text" at bounding box center [162, 60] width 67 height 6
type input "m"
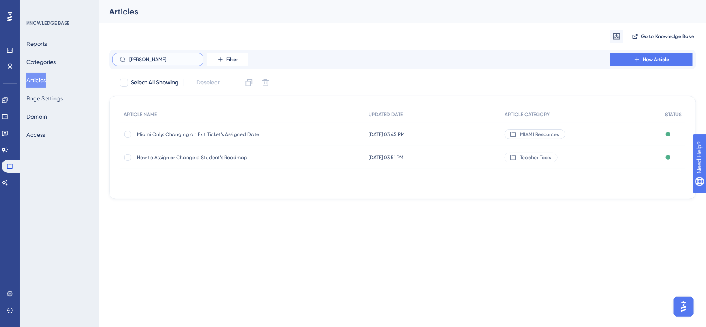
type input "changn"
checkbox input "true"
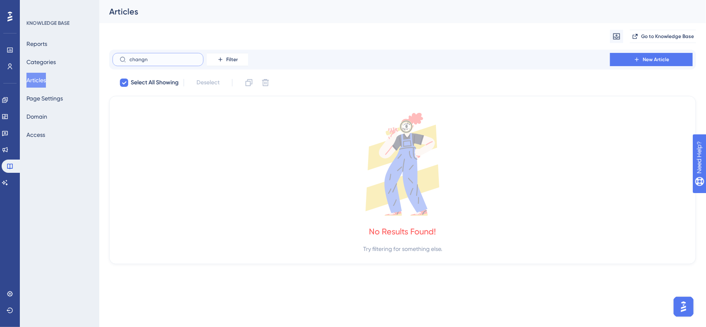
type input "[PERSON_NAME]"
checkbox input "false"
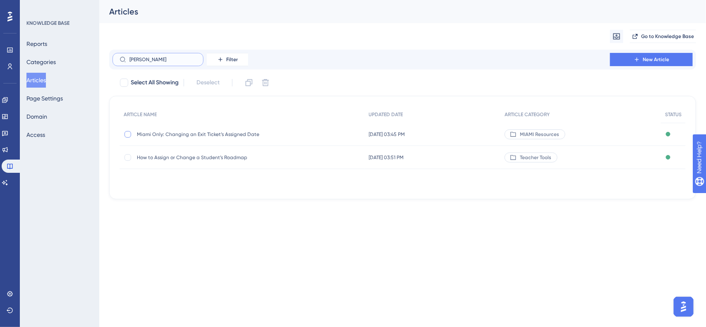
type input "[PERSON_NAME]"
click at [127, 137] on div at bounding box center [128, 134] width 7 height 7
checkbox input "true"
click at [195, 141] on div "[GEOGRAPHIC_DATA] Only: Changing an Exit Ticket’s Assigned Date [GEOGRAPHIC_DAT…" at bounding box center [203, 134] width 132 height 23
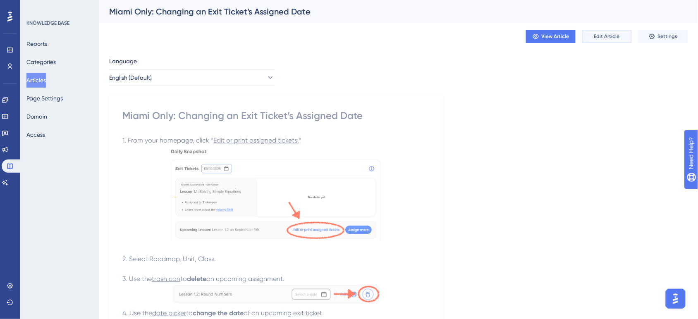
click at [623, 34] on button "Edit Article" at bounding box center [608, 36] width 50 height 13
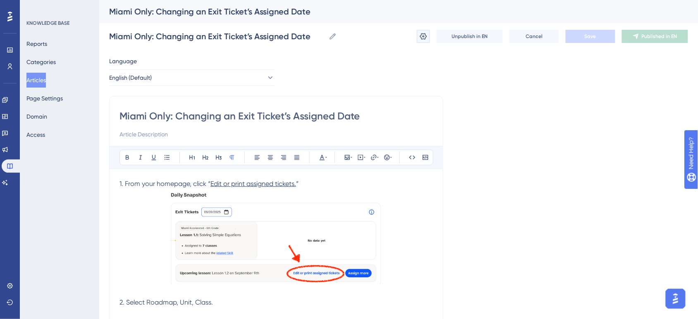
click at [425, 36] on icon at bounding box center [424, 36] width 8 height 8
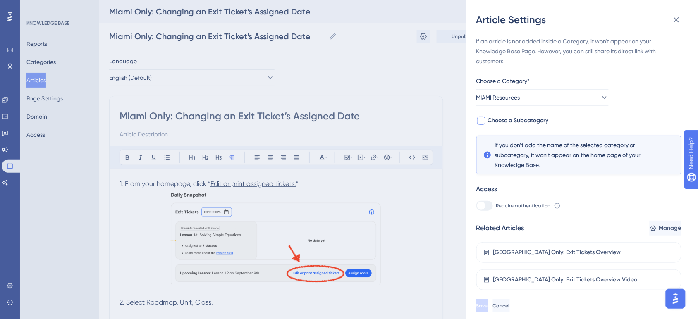
click at [478, 119] on div at bounding box center [481, 121] width 8 height 8
checkbox input "true"
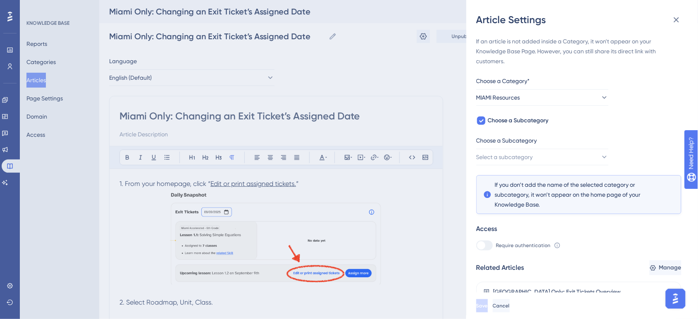
click at [520, 146] on div "Choose a Subcategory" at bounding box center [543, 142] width 132 height 13
click at [522, 153] on span "Select a subcategory" at bounding box center [505, 157] width 57 height 10
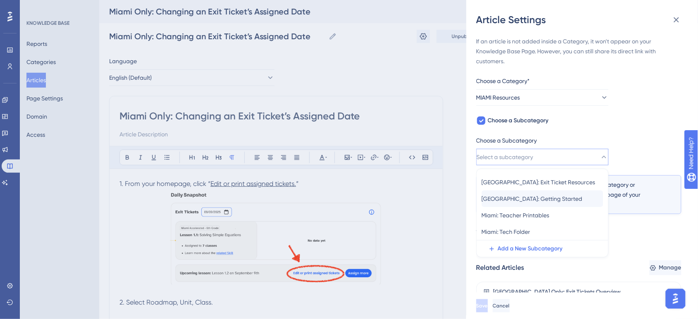
scroll to position [50, 0]
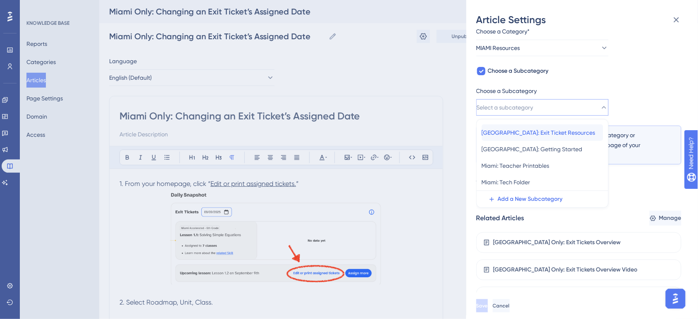
click at [541, 134] on span "[GEOGRAPHIC_DATA]: Exit Ticket Resources" at bounding box center [539, 133] width 114 height 10
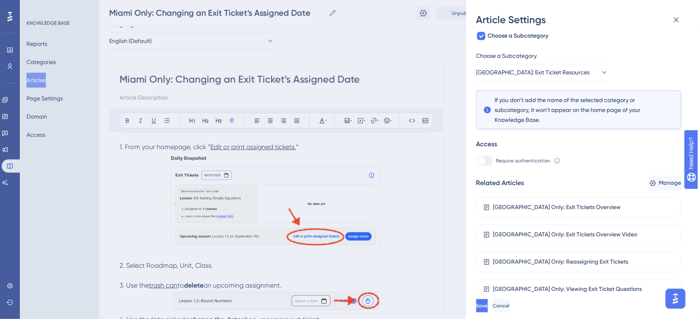
scroll to position [52, 0]
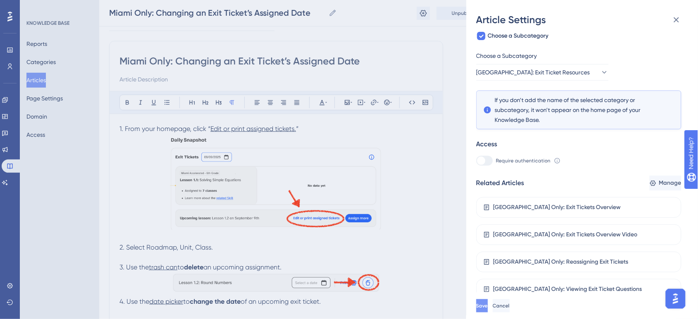
click at [488, 309] on span "Save" at bounding box center [483, 306] width 12 height 7
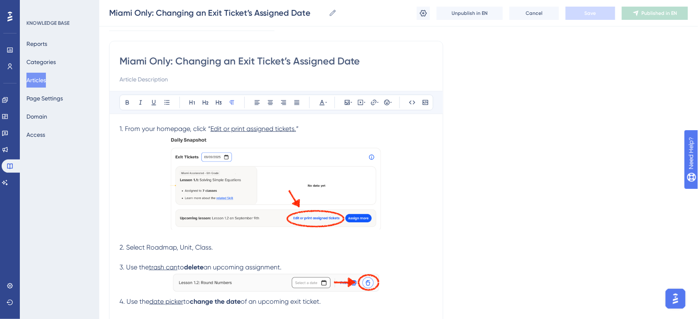
click at [42, 84] on button "Articles" at bounding box center [35, 80] width 19 height 15
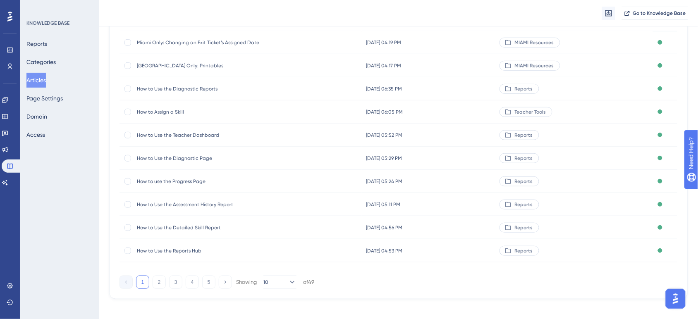
scroll to position [98, 0]
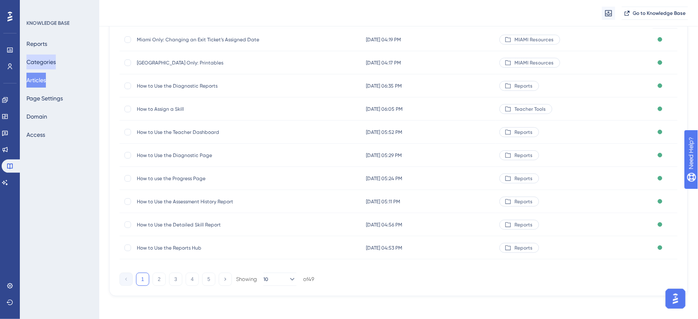
click at [41, 61] on button "Categories" at bounding box center [40, 62] width 29 height 15
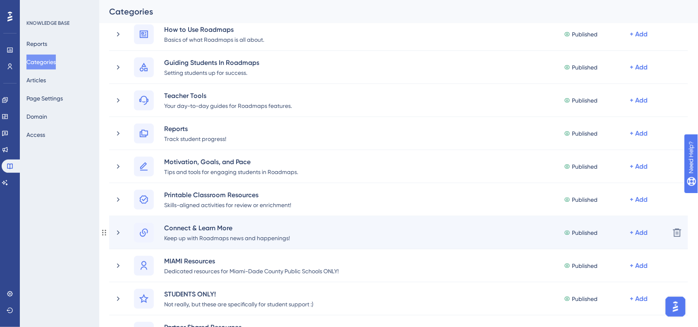
scroll to position [155, 0]
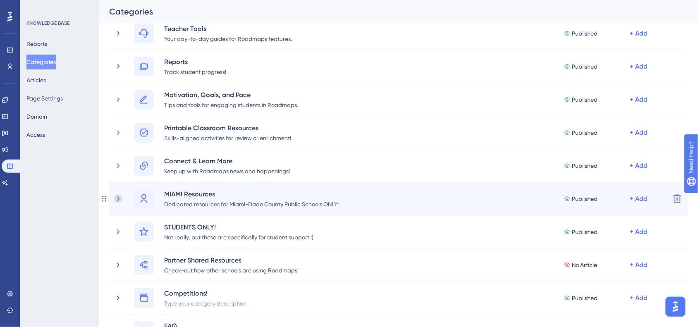
click at [121, 201] on icon at bounding box center [118, 199] width 8 height 8
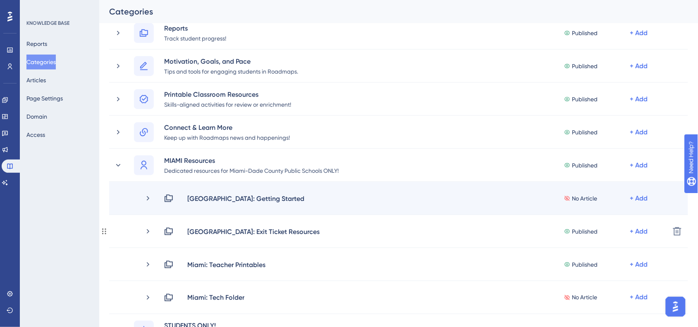
scroll to position [207, 0]
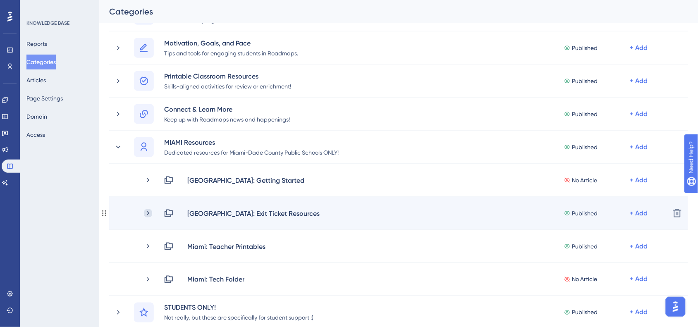
click at [148, 214] on icon at bounding box center [148, 213] width 8 height 8
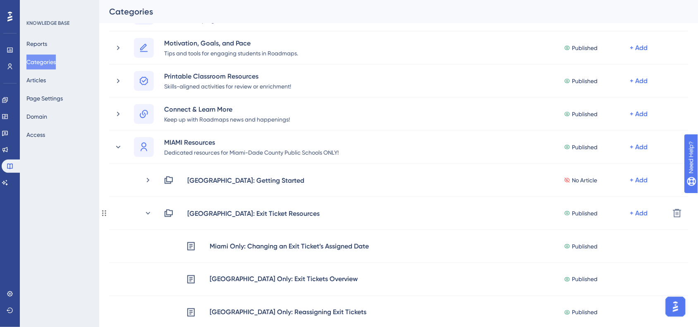
click at [148, 214] on icon at bounding box center [148, 213] width 8 height 8
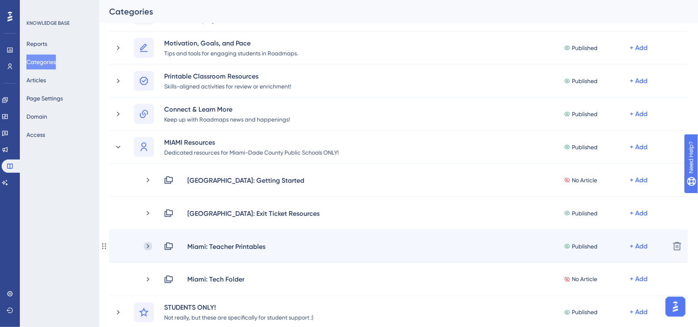
click at [150, 242] on icon at bounding box center [148, 246] width 8 height 8
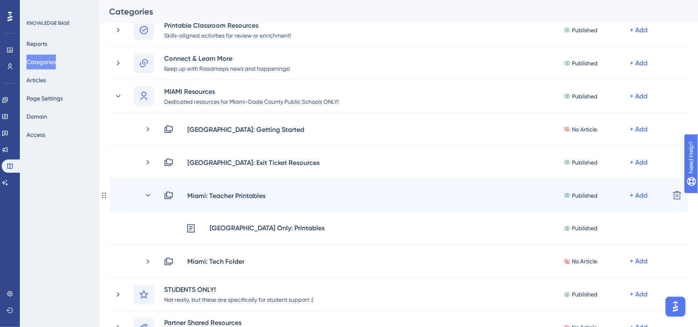
scroll to position [259, 0]
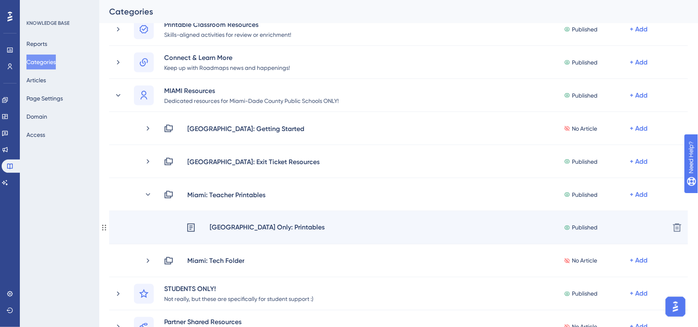
click at [290, 229] on div "Miami Only: Printables Published + Add" at bounding box center [424, 228] width 477 height 11
click at [261, 228] on div "[GEOGRAPHIC_DATA] Only: Printables" at bounding box center [267, 228] width 116 height 11
click at [193, 228] on icon at bounding box center [191, 228] width 10 height 10
click at [224, 228] on div "[GEOGRAPHIC_DATA] Only: Printables" at bounding box center [267, 228] width 116 height 11
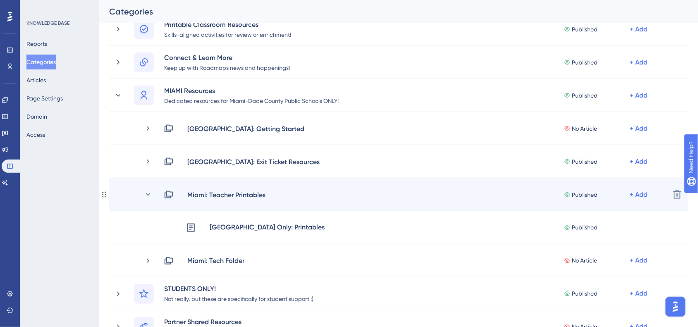
click at [223, 202] on div "Miami: Teacher Printables Published + Add Delete" at bounding box center [398, 194] width 579 height 33
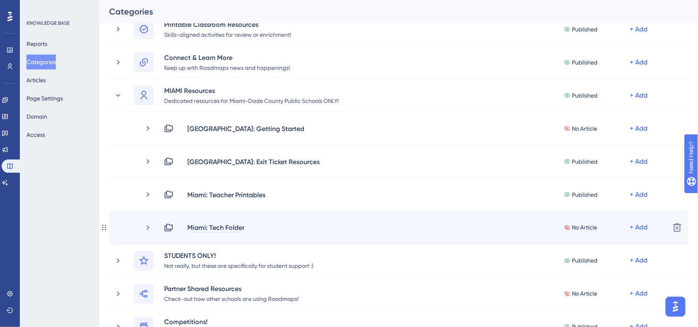
click at [215, 228] on div "Miami: Tech Folder" at bounding box center [216, 228] width 58 height 10
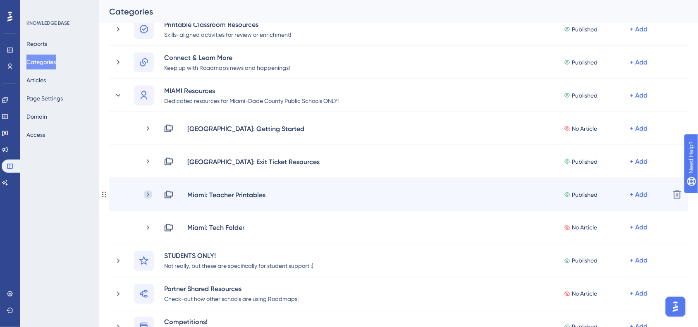
click at [150, 194] on icon at bounding box center [148, 195] width 8 height 8
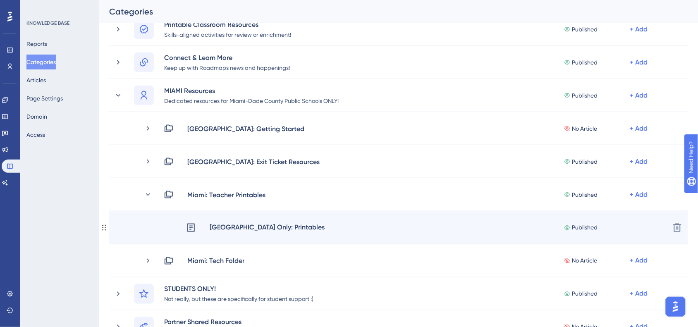
click at [195, 235] on div "Miami Only: Printables Published + Add Delete" at bounding box center [398, 227] width 579 height 33
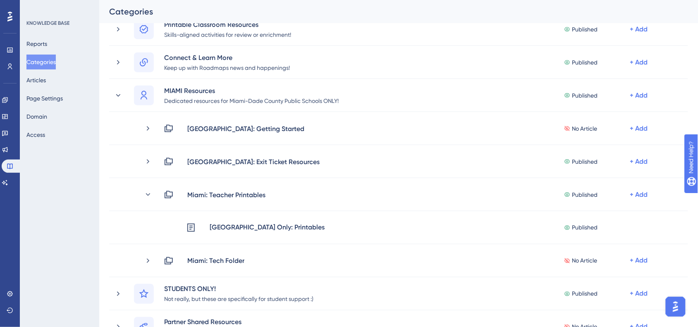
click at [57, 79] on div "Reports Categories Articles Page Settings Domain Access" at bounding box center [59, 89] width 67 height 106
click at [46, 82] on button "Articles" at bounding box center [35, 80] width 19 height 15
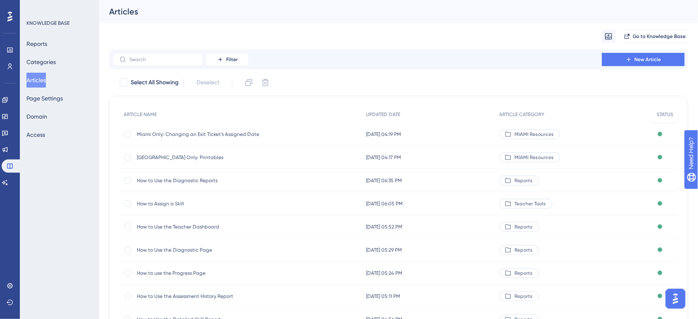
click at [167, 157] on span "[GEOGRAPHIC_DATA] Only: Printables" at bounding box center [203, 157] width 132 height 7
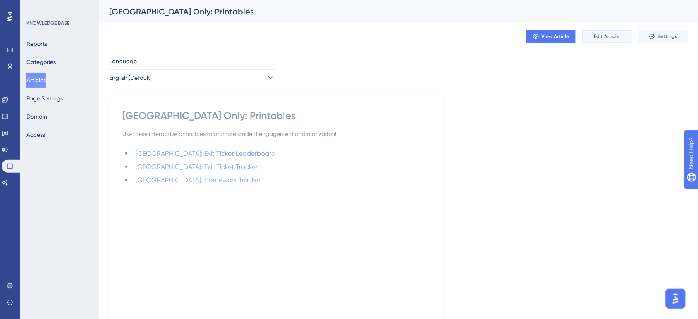
click at [601, 34] on span "Edit Article" at bounding box center [608, 36] width 26 height 7
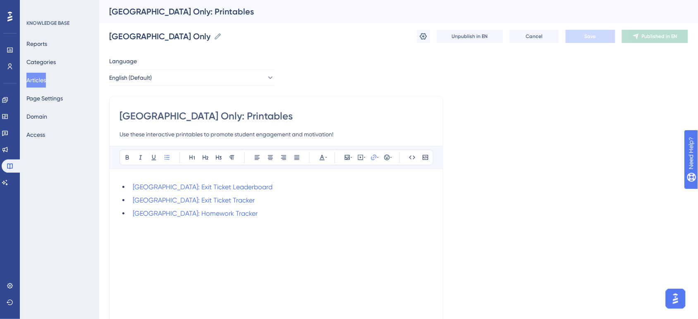
click at [176, 115] on input "[GEOGRAPHIC_DATA] Only: Printables" at bounding box center [277, 116] width 314 height 13
click at [242, 114] on input "[GEOGRAPHIC_DATA] Only: Printables" at bounding box center [277, 116] width 314 height 13
type input "[GEOGRAPHIC_DATA] Only: Printable Trackers"
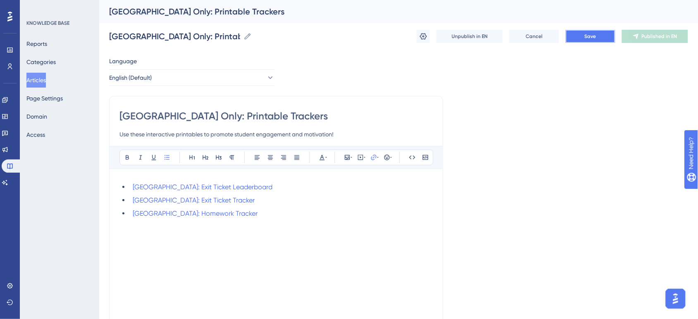
click at [607, 36] on button "Save" at bounding box center [591, 36] width 50 height 13
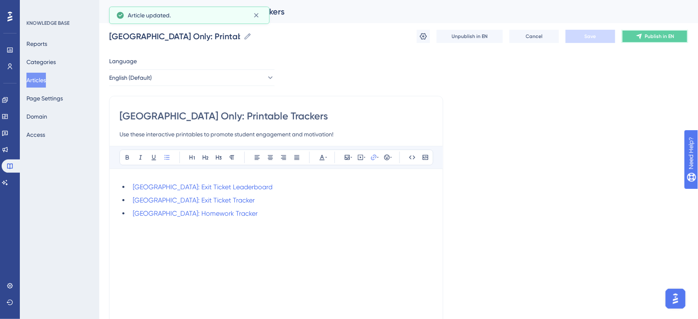
click at [677, 34] on button "Publish in EN" at bounding box center [655, 36] width 66 height 13
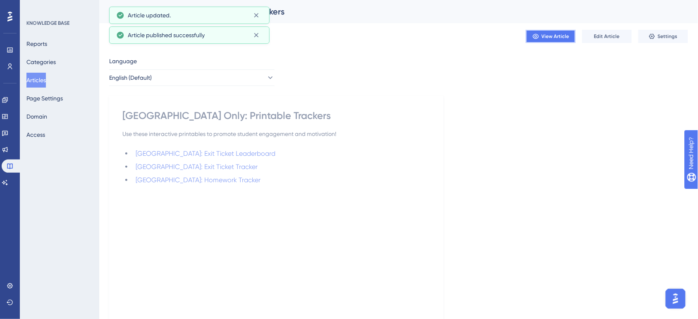
click at [570, 40] on button "View Article" at bounding box center [551, 36] width 50 height 13
